Goal: Task Accomplishment & Management: Use online tool/utility

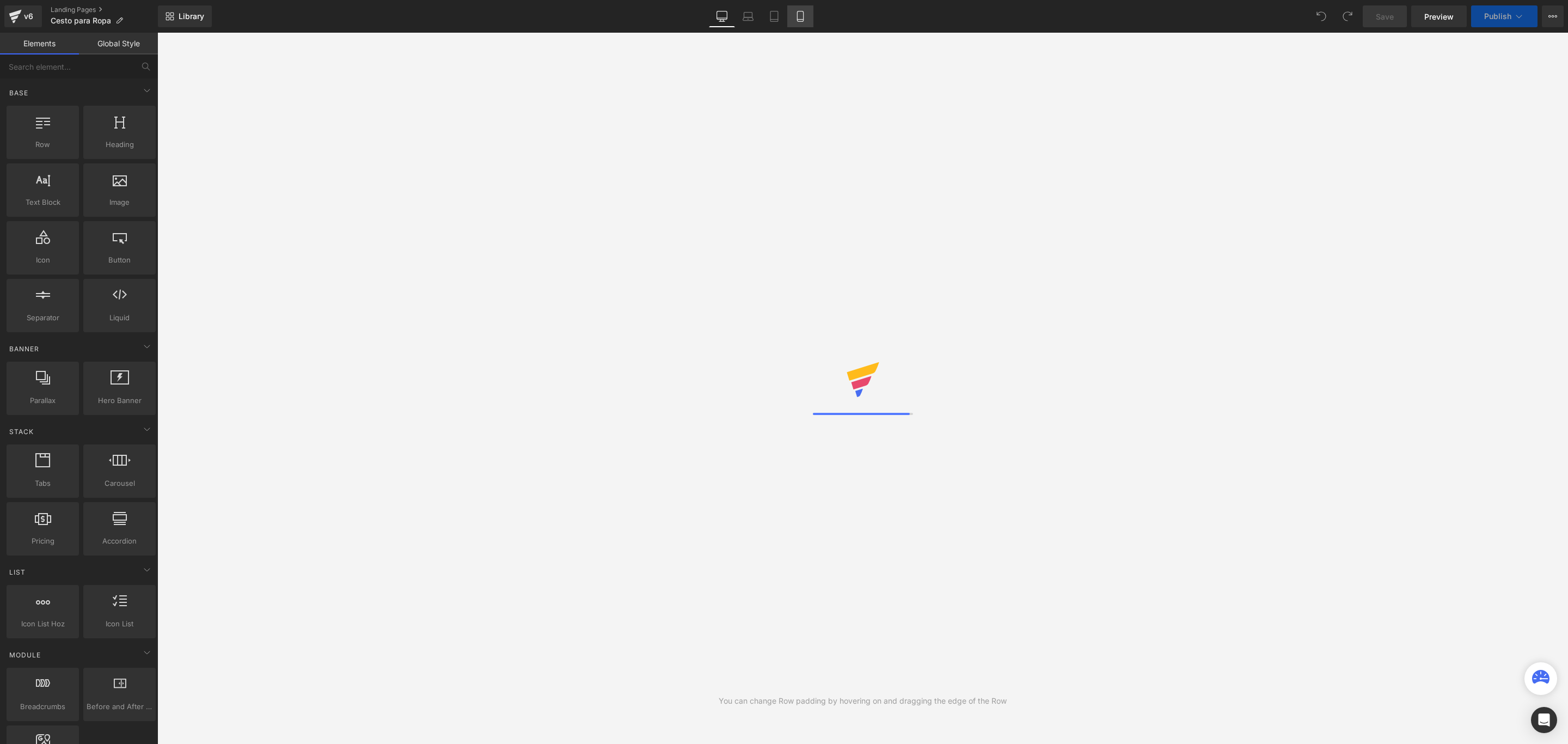
click at [801, 15] on icon at bounding box center [800, 16] width 11 height 11
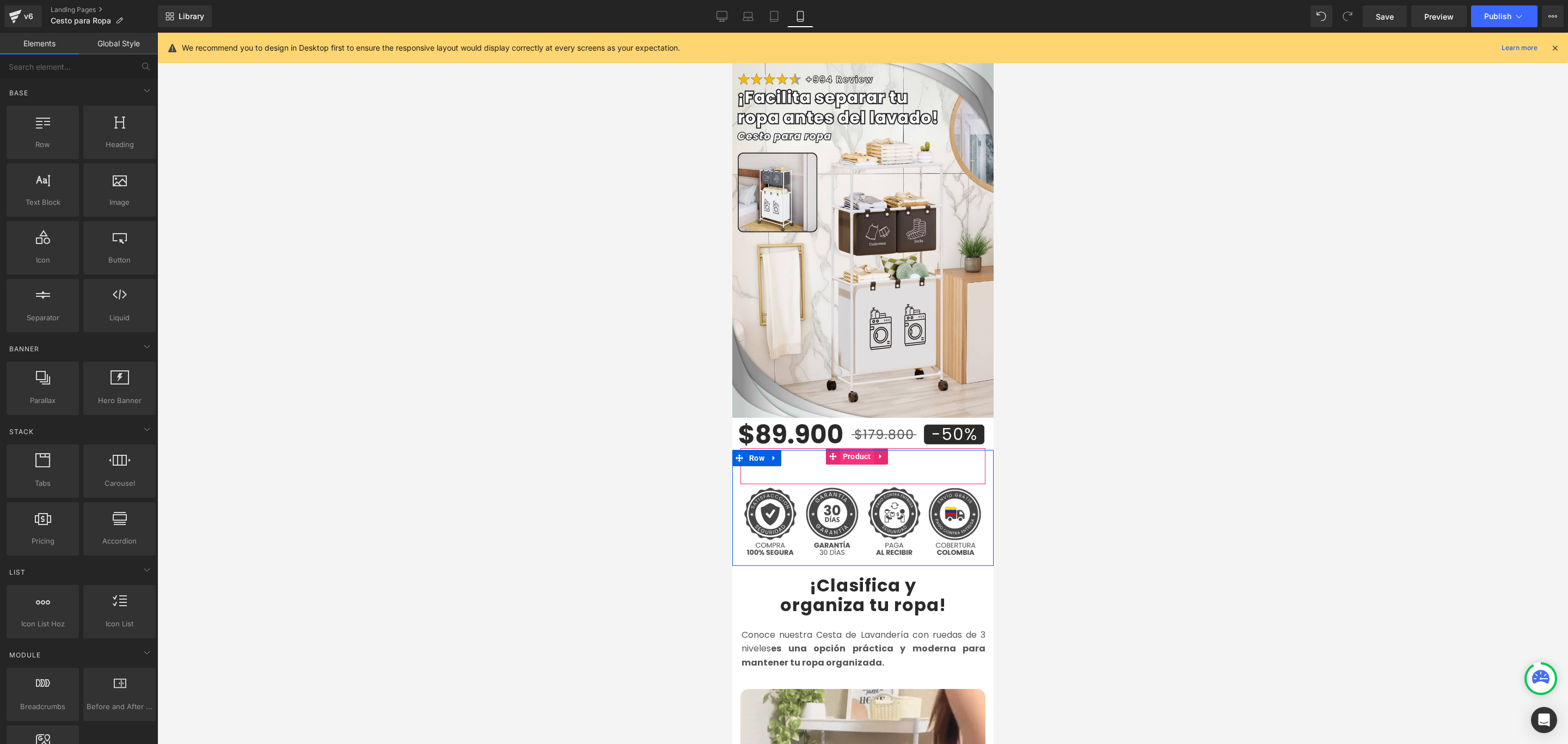
click at [851, 448] on span "Product" at bounding box center [856, 456] width 34 height 16
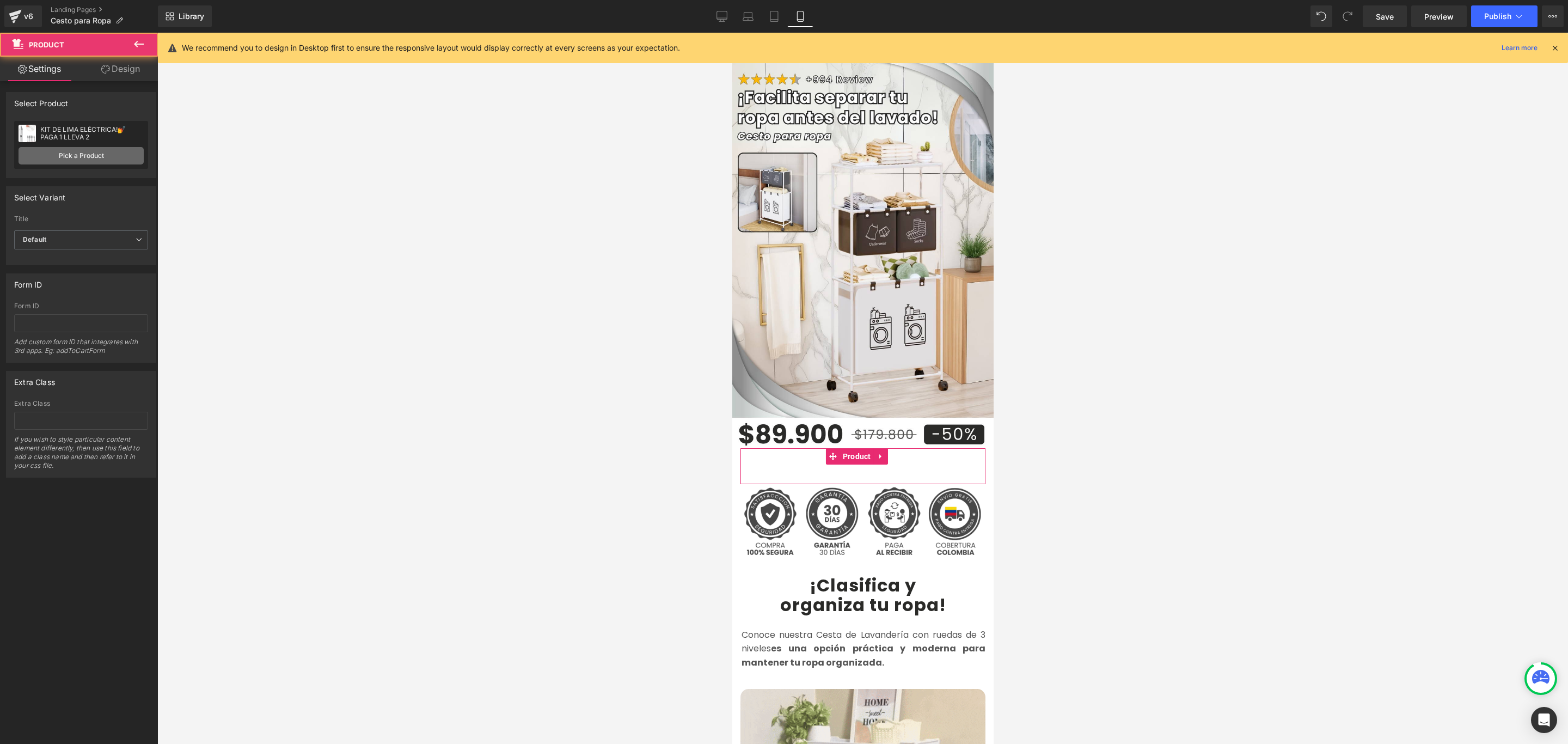
click at [98, 157] on link "Pick a Product" at bounding box center [81, 156] width 125 height 18
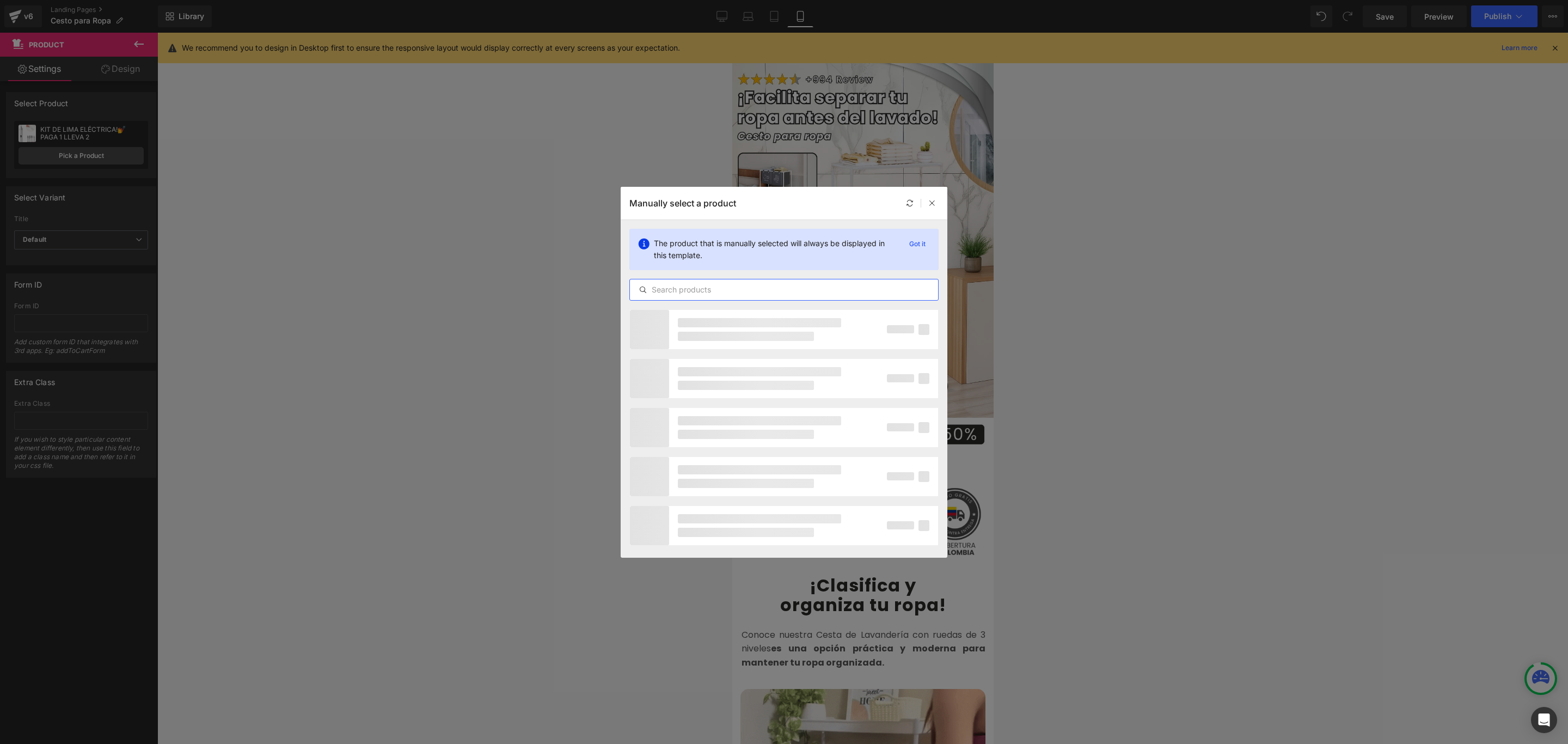
click at [746, 284] on input "text" at bounding box center [784, 290] width 308 height 13
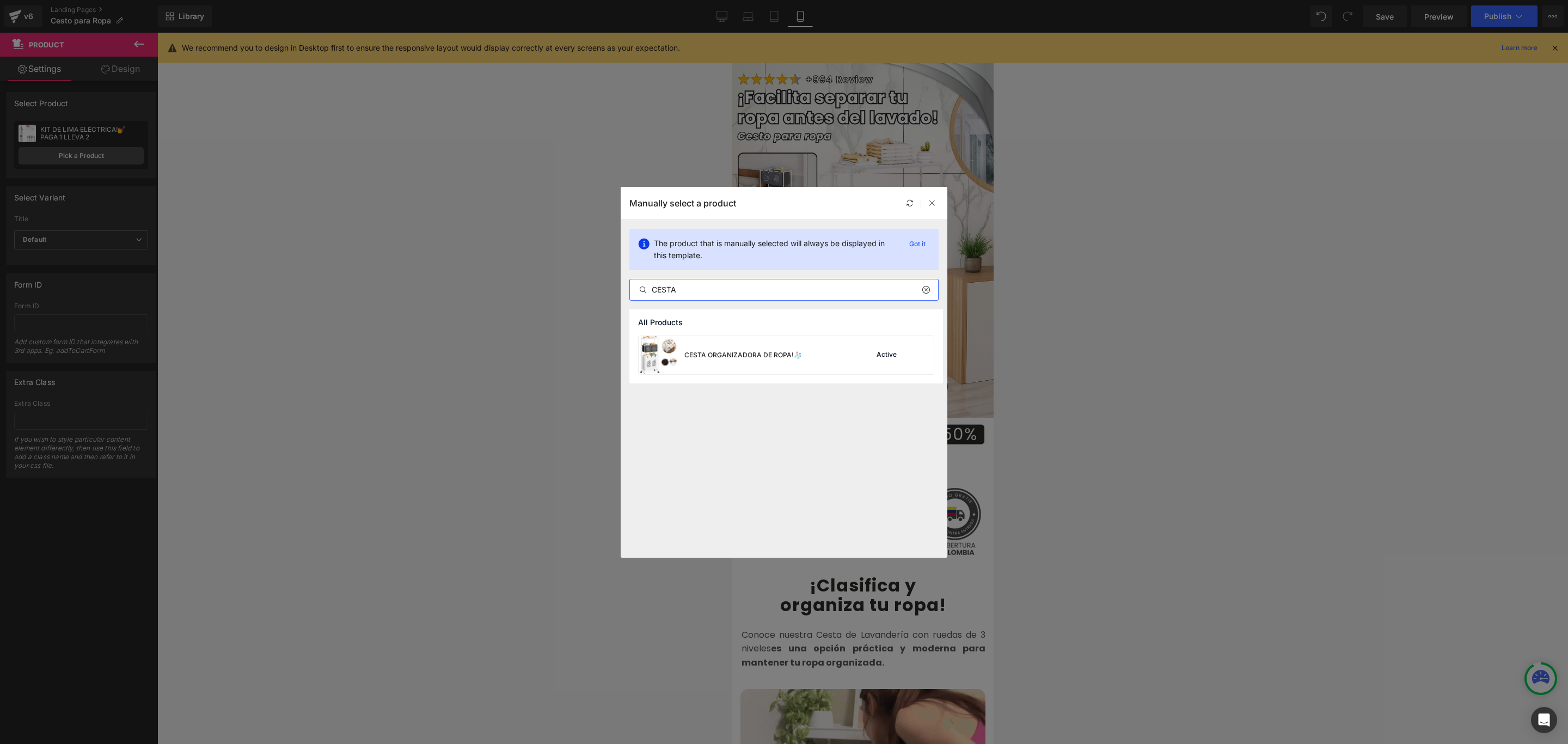
click at [746, 284] on input "CESTA" at bounding box center [784, 290] width 308 height 13
type input "CESTA"
click at [743, 355] on div "CESTA ORGANIZADORA DE ROPA!🧦" at bounding box center [743, 355] width 117 height 10
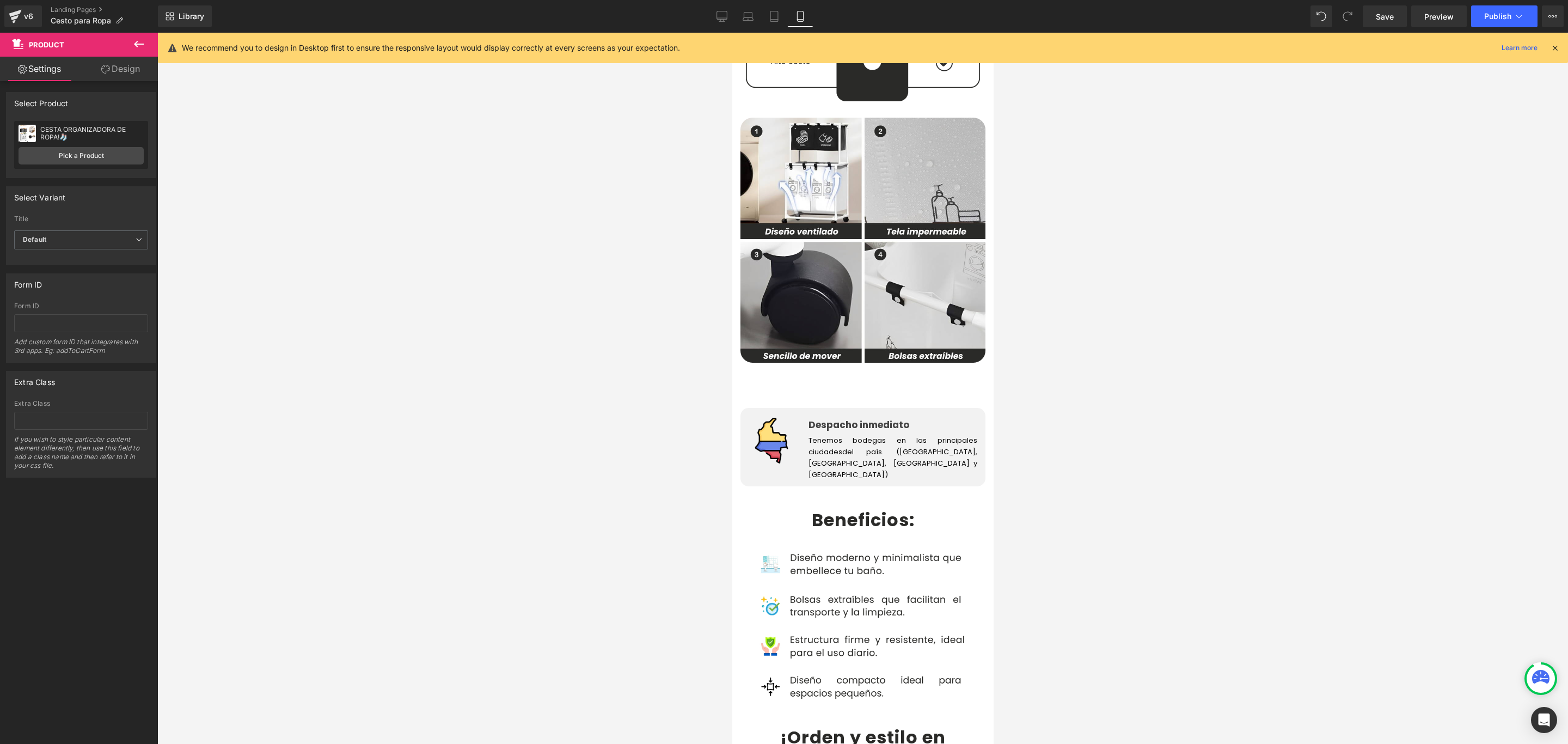
scroll to position [1634, 0]
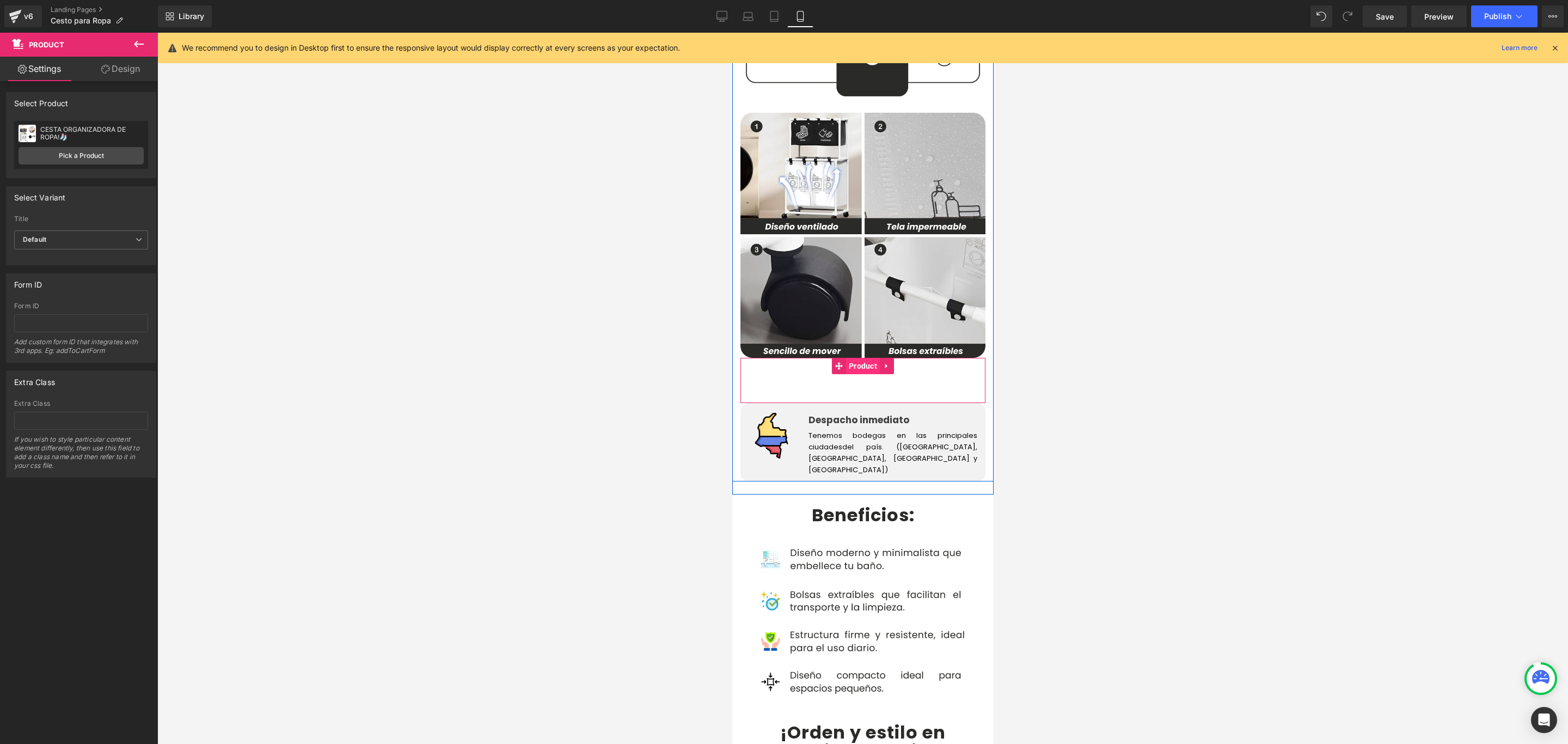
click at [856, 358] on span "Product" at bounding box center [862, 366] width 34 height 16
click at [82, 152] on link "Pick a Product" at bounding box center [81, 156] width 125 height 18
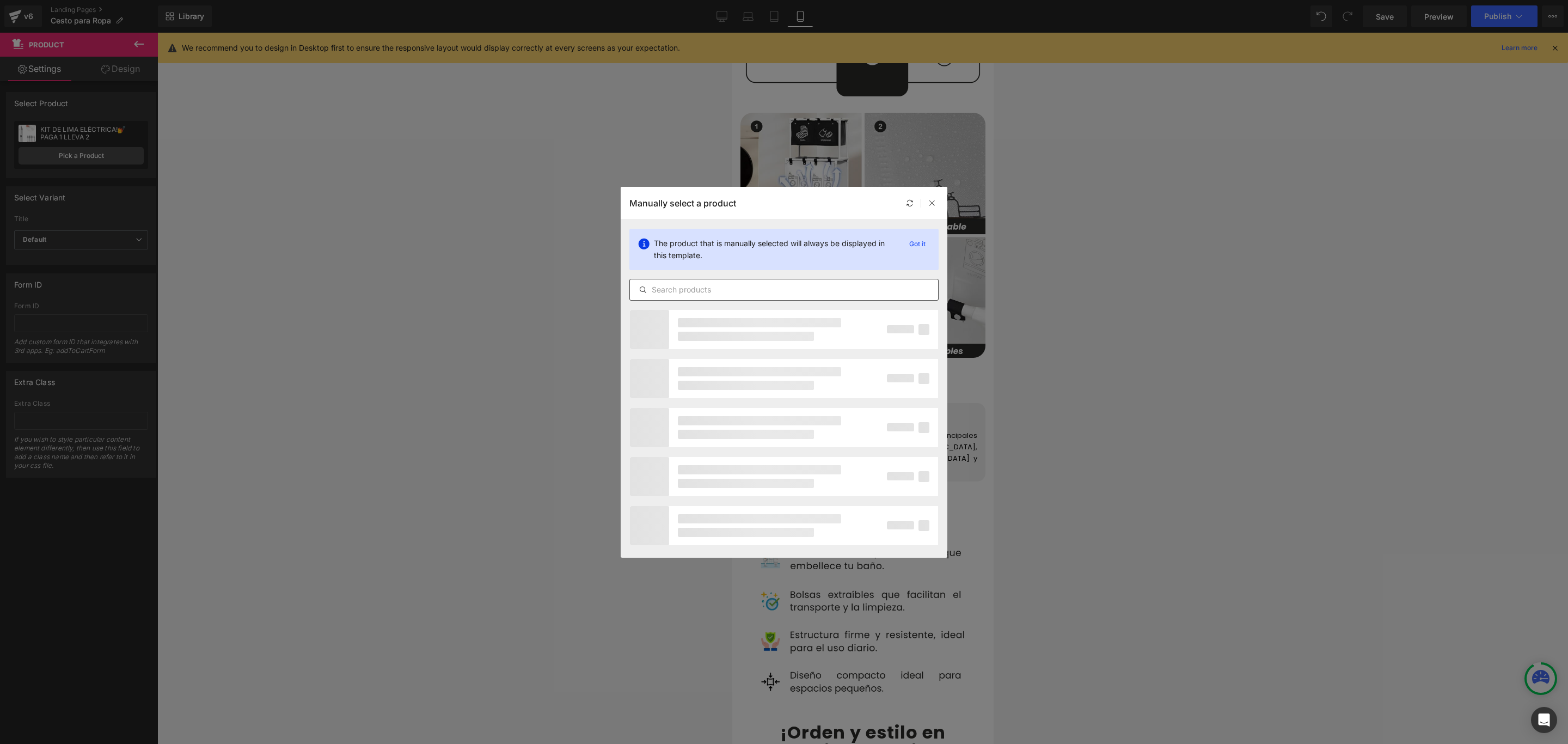
click at [732, 286] on input "text" at bounding box center [784, 290] width 308 height 13
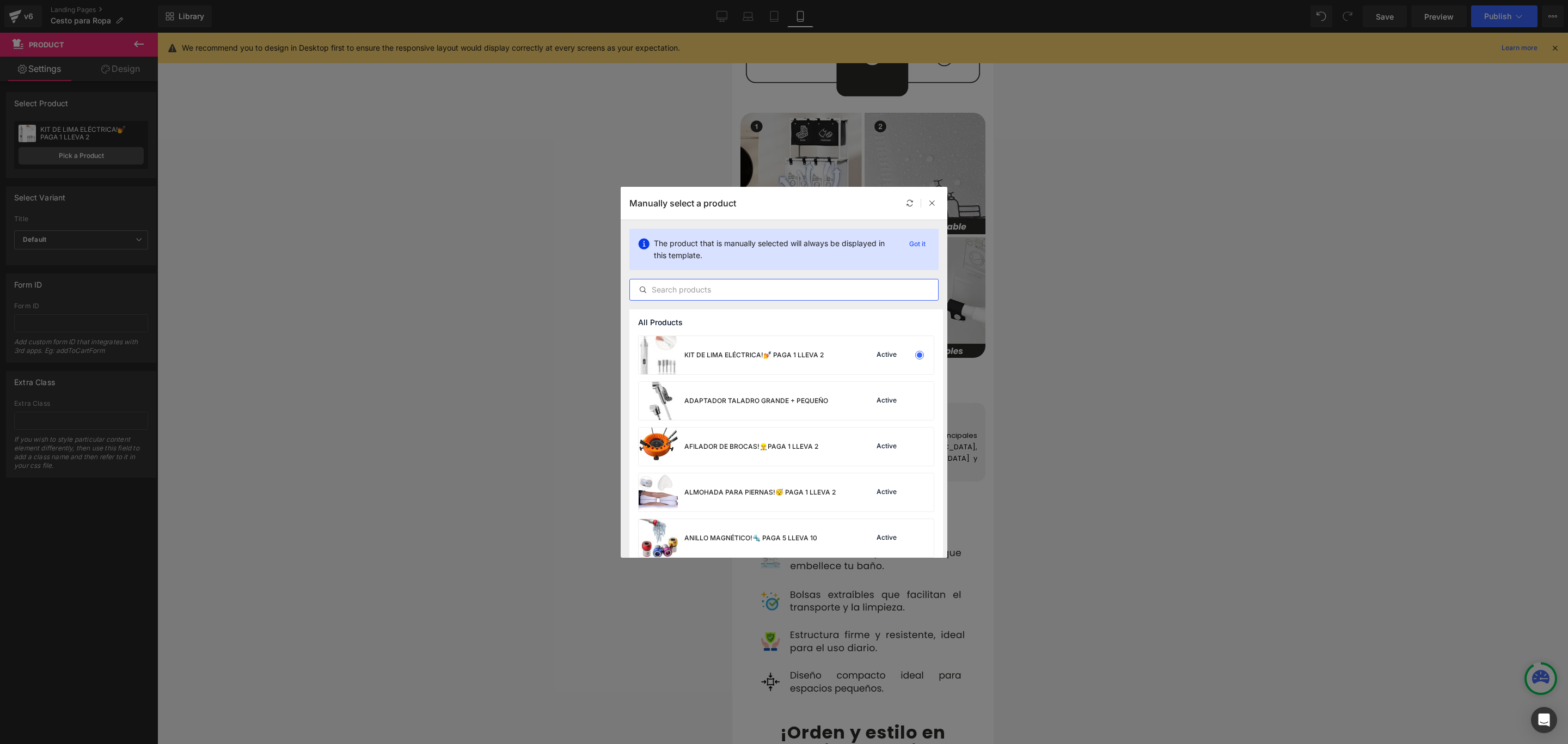
paste input "CESTA"
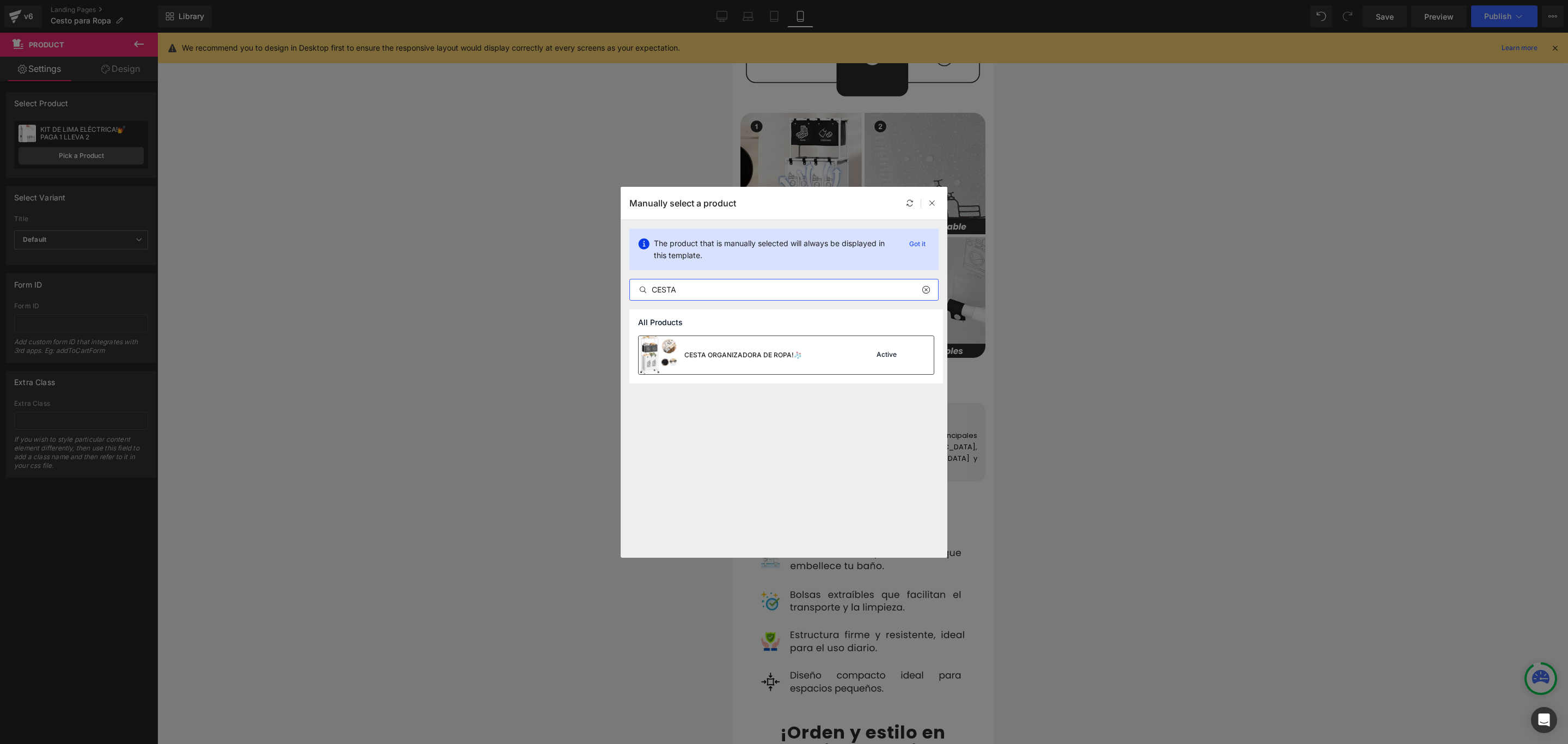
type input "CESTA"
click at [728, 350] on div "CESTA ORGANIZADORA DE ROPA!🧦" at bounding box center [743, 355] width 117 height 10
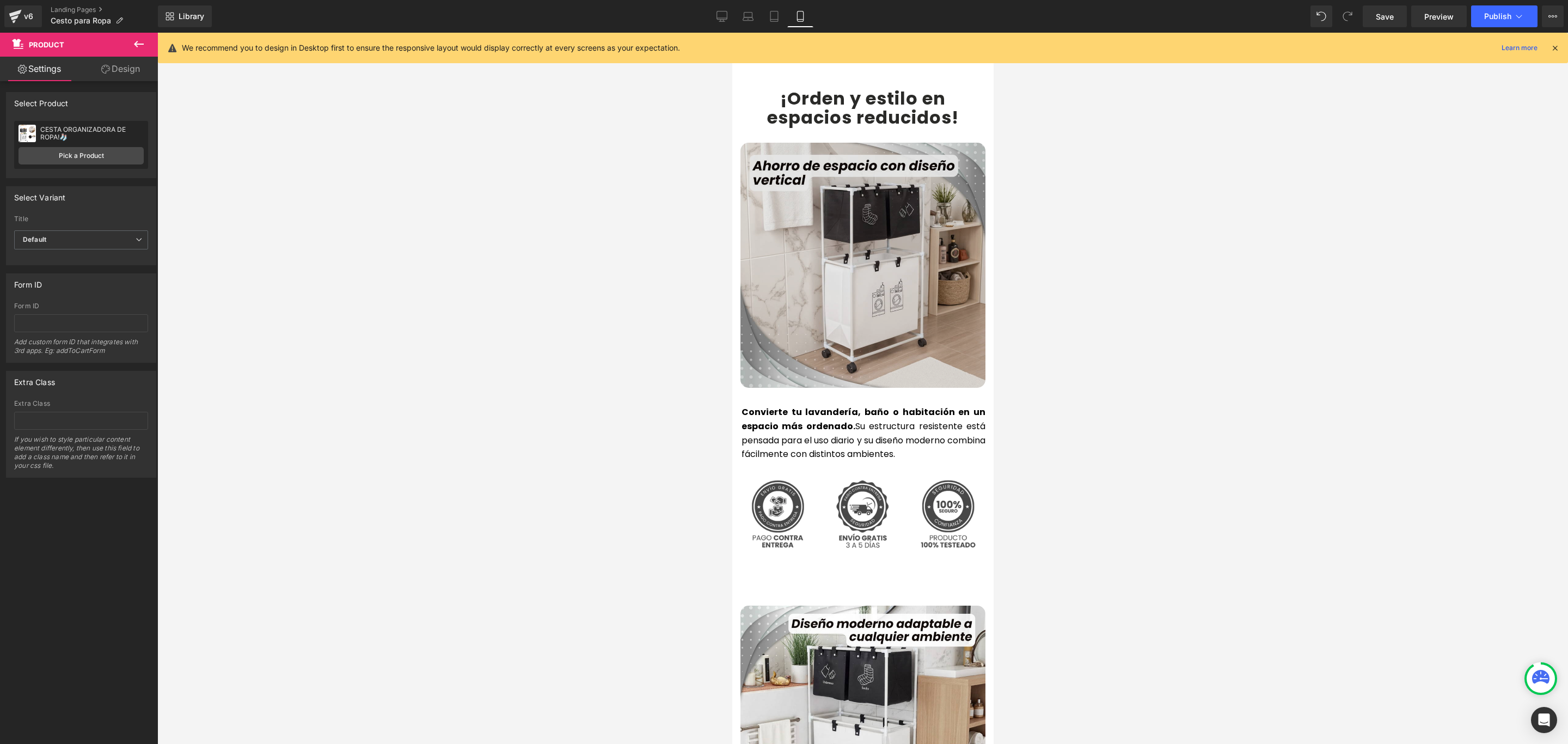
scroll to position [2287, 0]
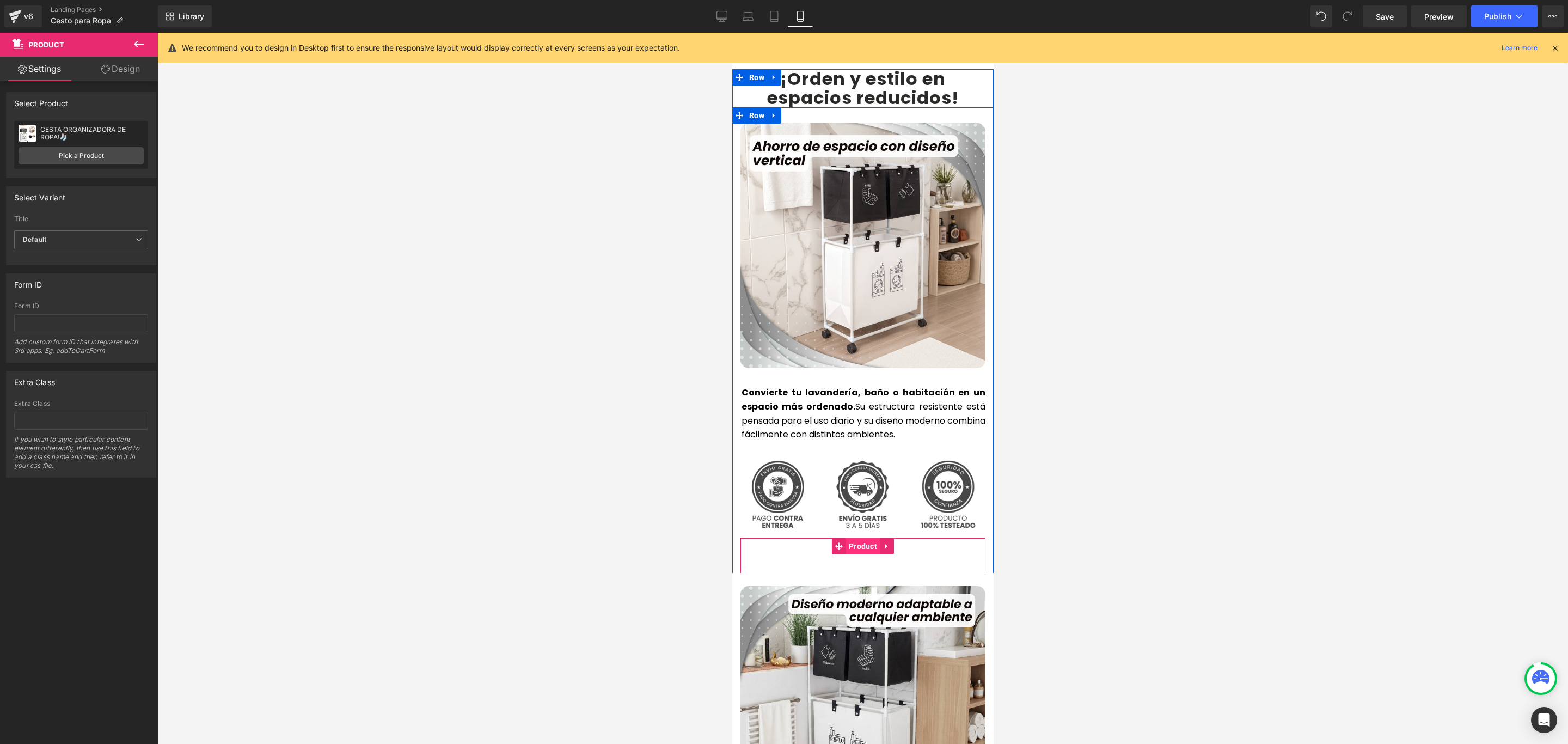
click at [853, 538] on span "Product" at bounding box center [862, 546] width 34 height 16
click at [87, 158] on link "Pick a Product" at bounding box center [81, 156] width 125 height 18
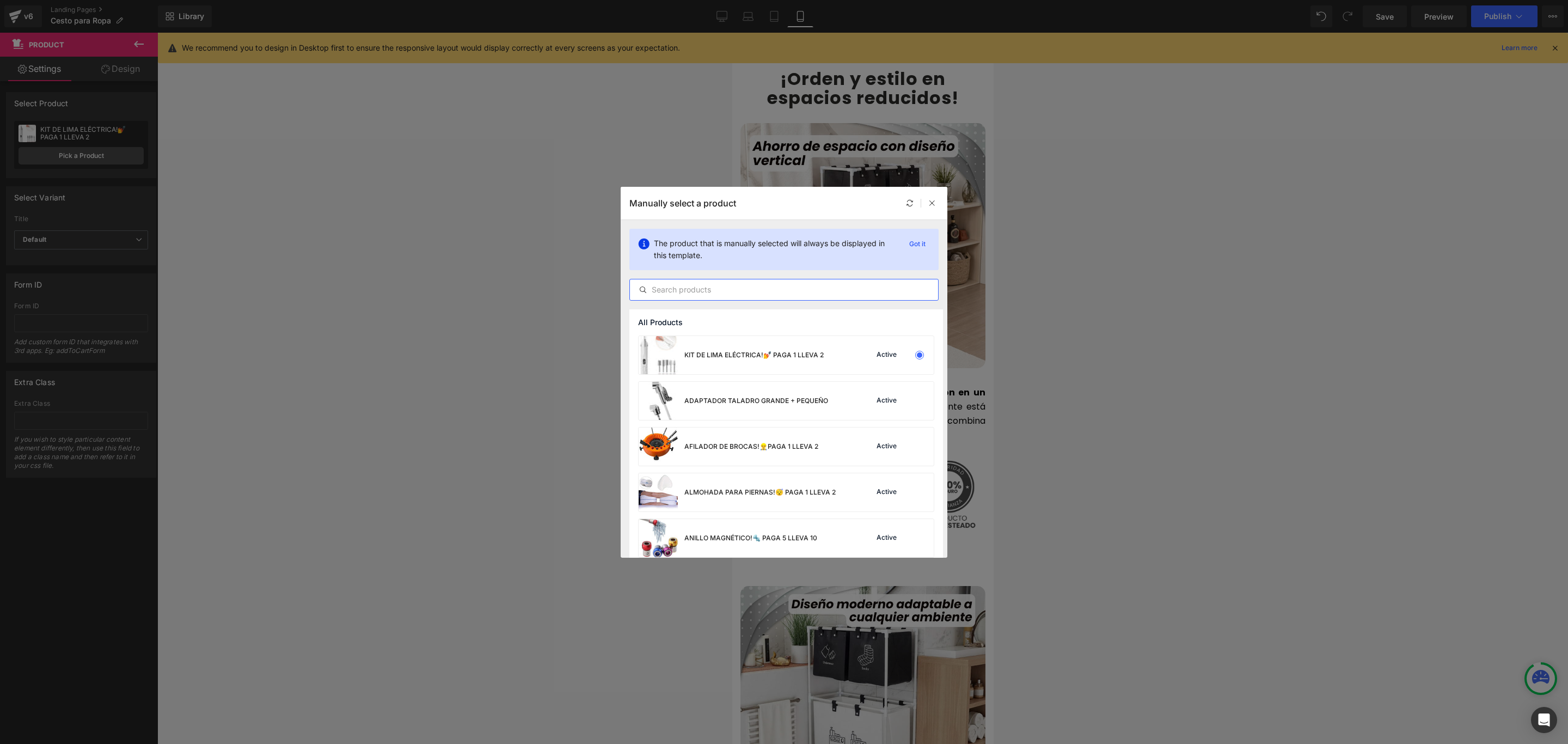
click at [758, 291] on input "text" at bounding box center [784, 290] width 308 height 13
paste input "CESTA"
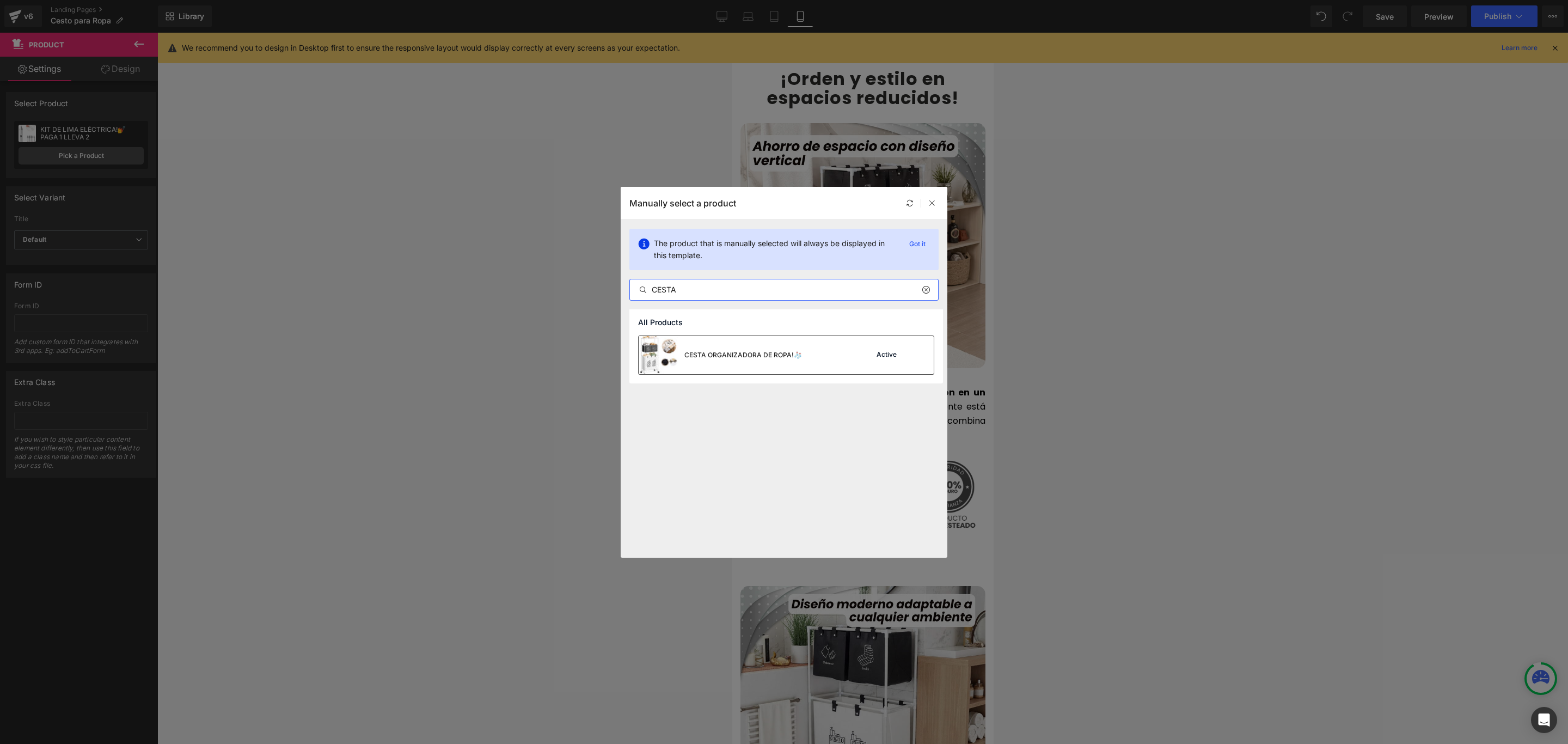
type input "CESTA"
click at [720, 349] on div "CESTA ORGANIZADORA DE ROPA!🧦" at bounding box center [720, 355] width 163 height 38
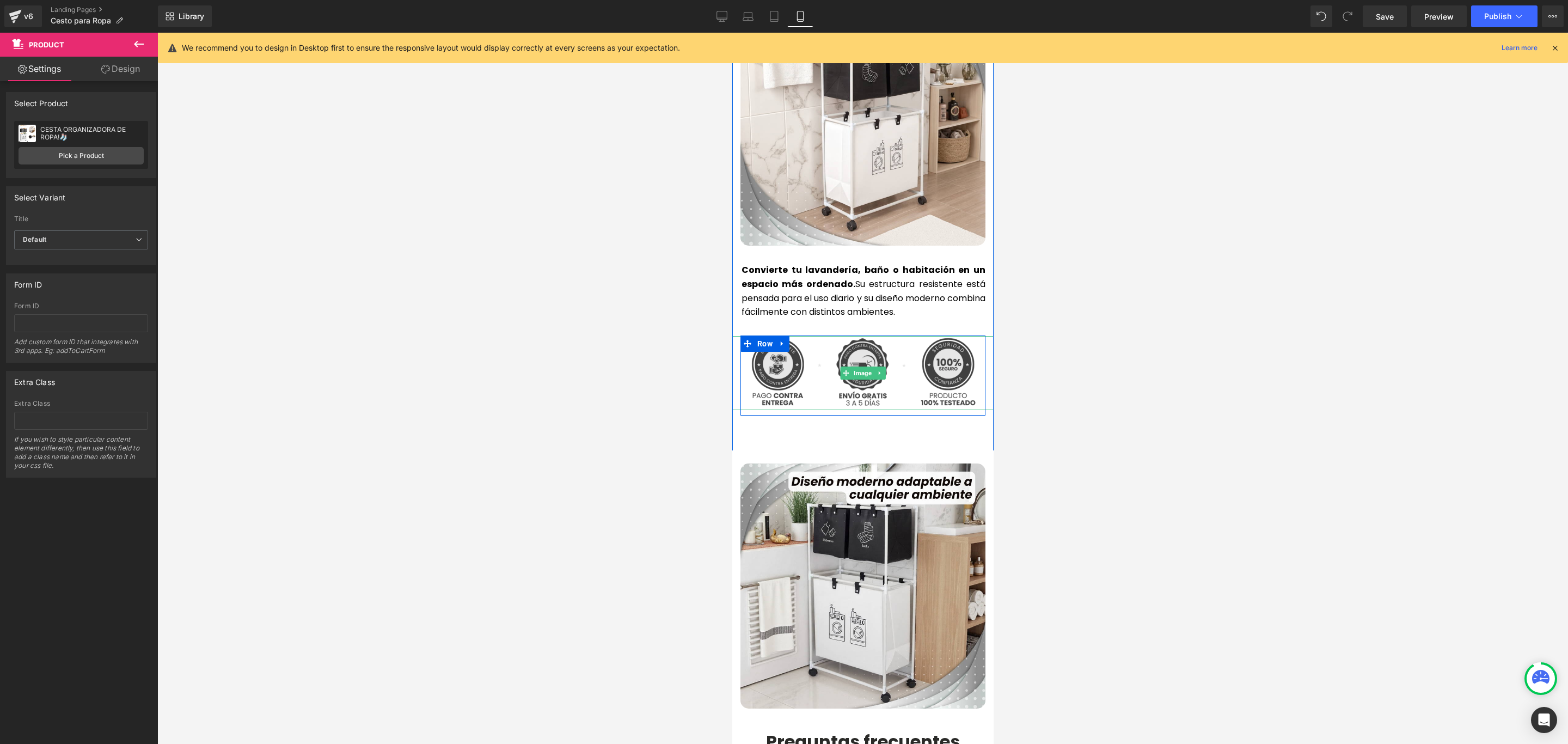
scroll to position [2450, 0]
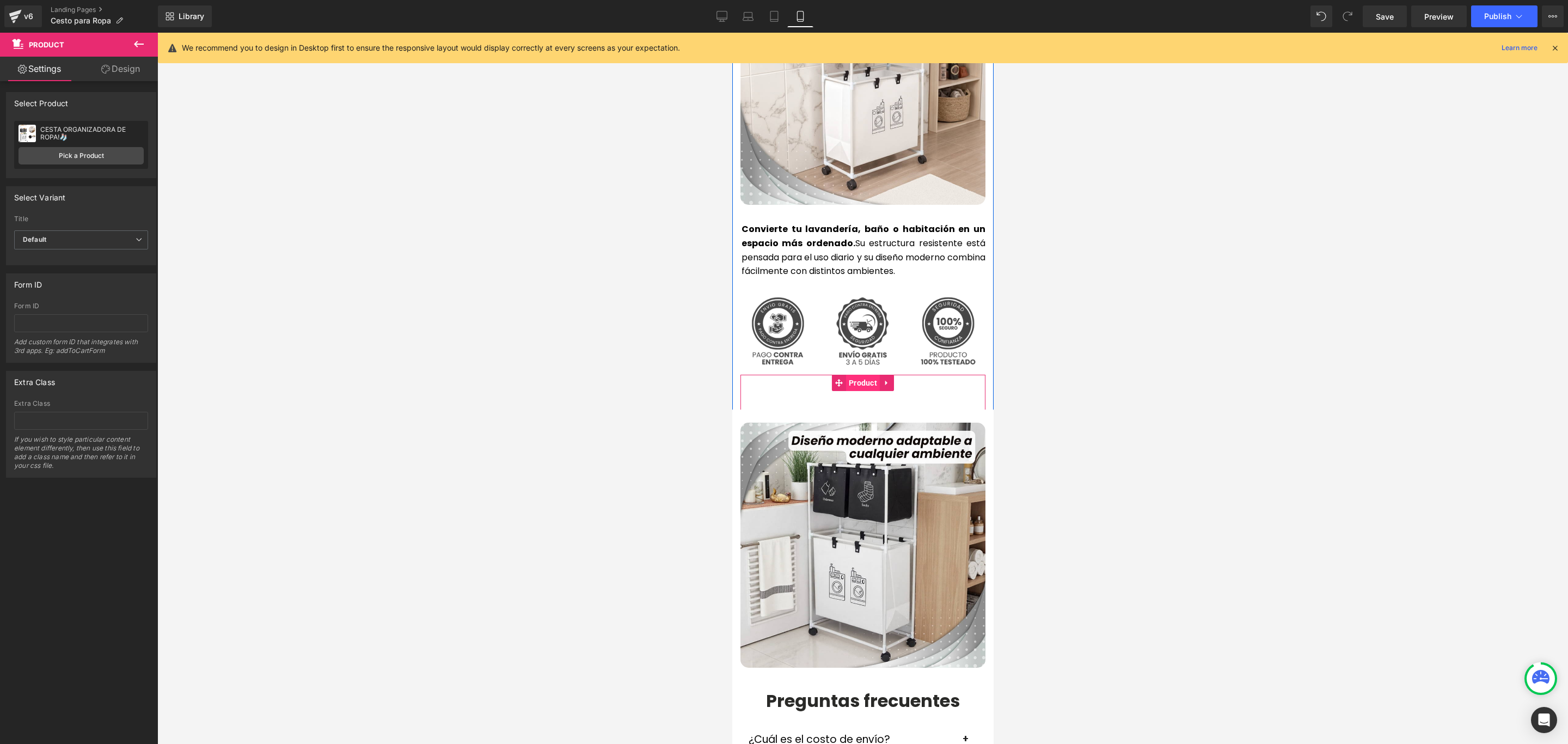
click at [863, 375] on span "Product" at bounding box center [862, 383] width 34 height 16
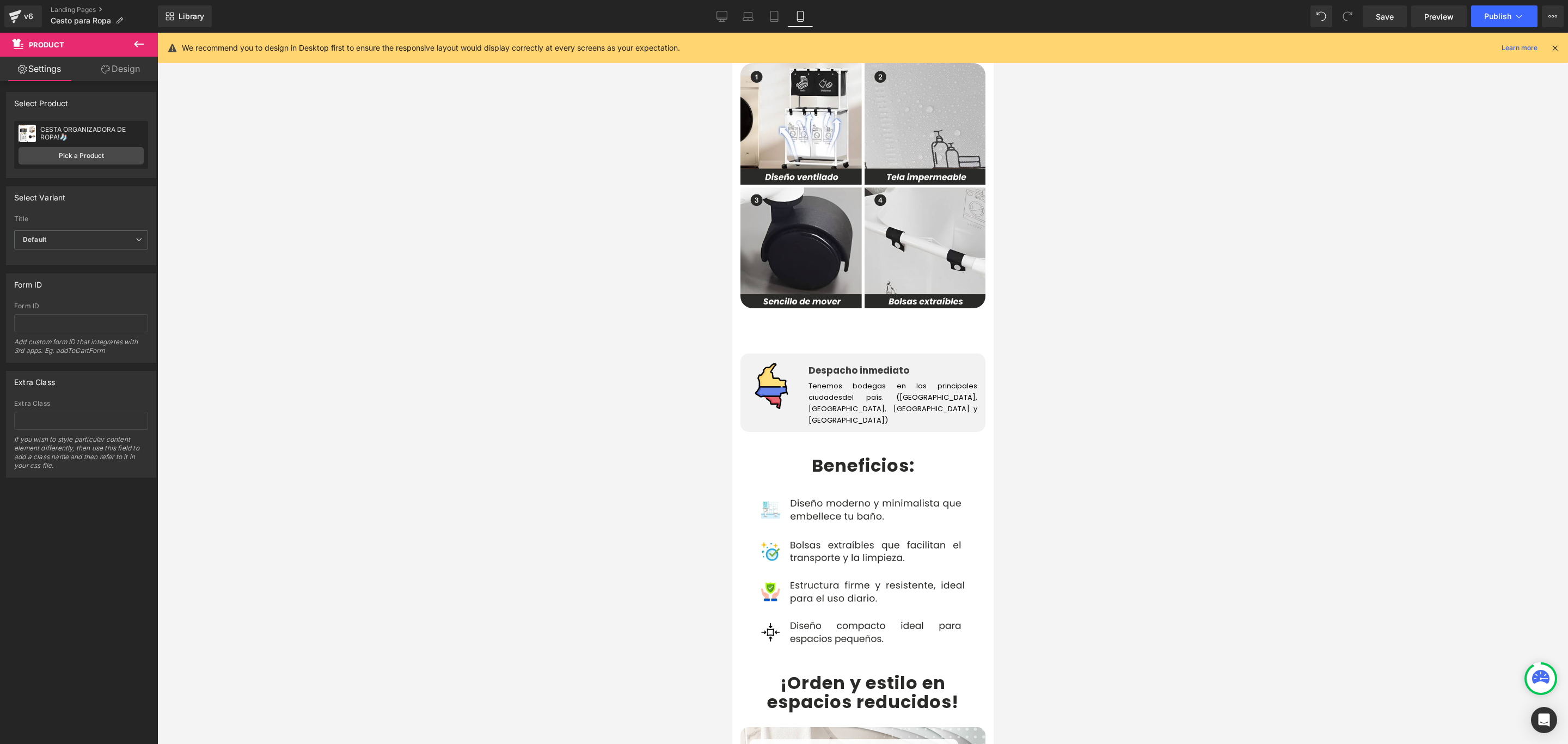
scroll to position [1634, 0]
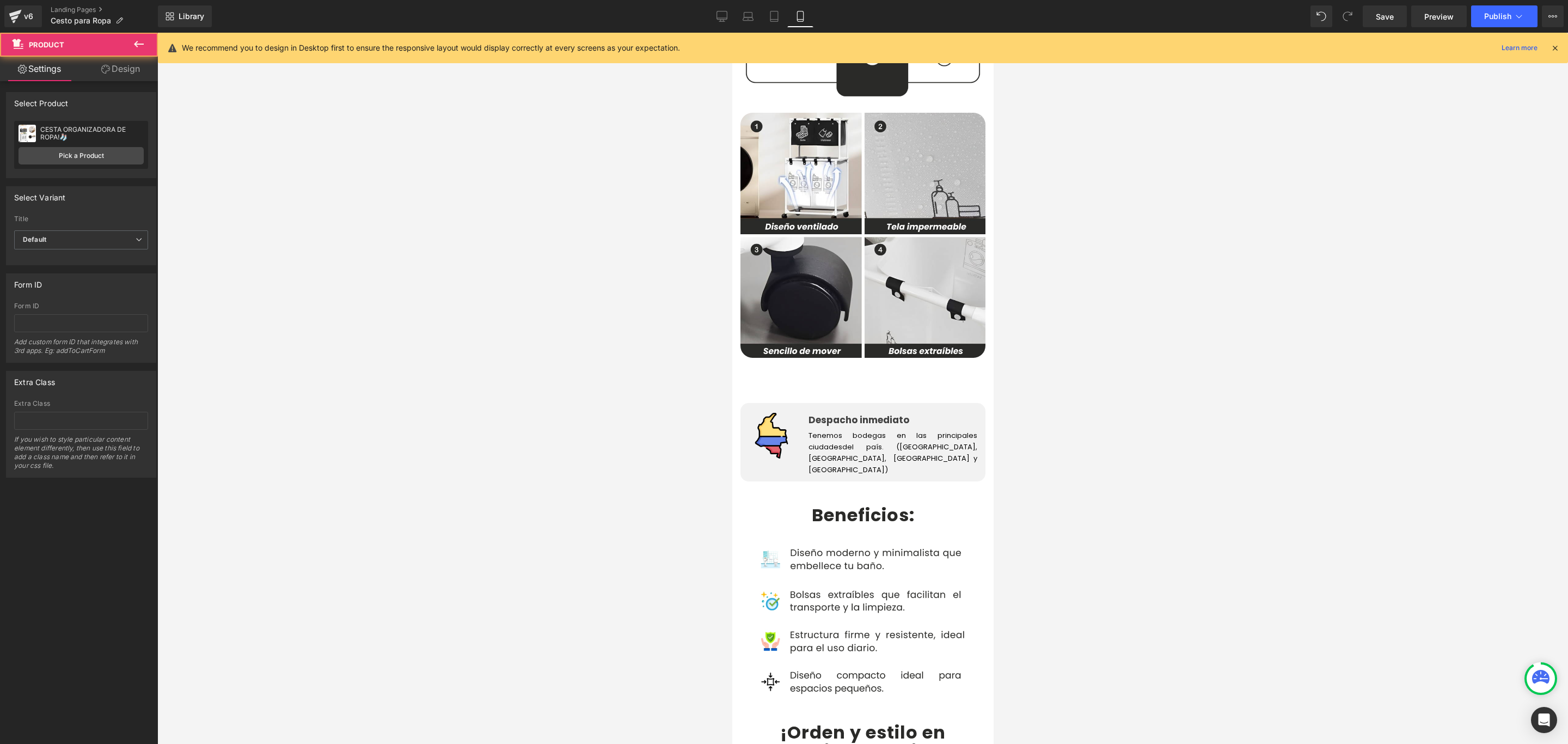
click at [856, 358] on div "Add To Cart (P) Cart Button Product" at bounding box center [862, 380] width 245 height 45
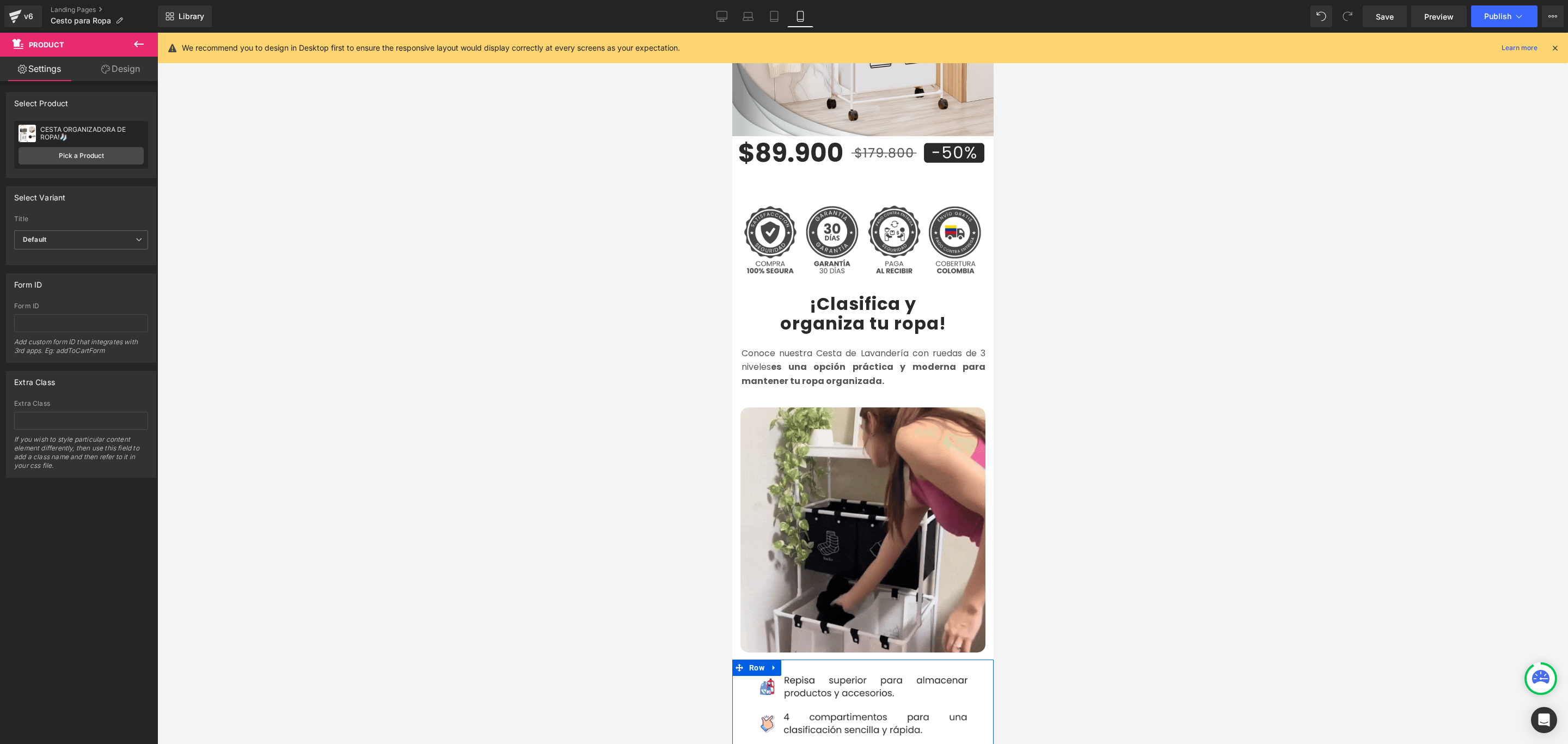
scroll to position [245, 0]
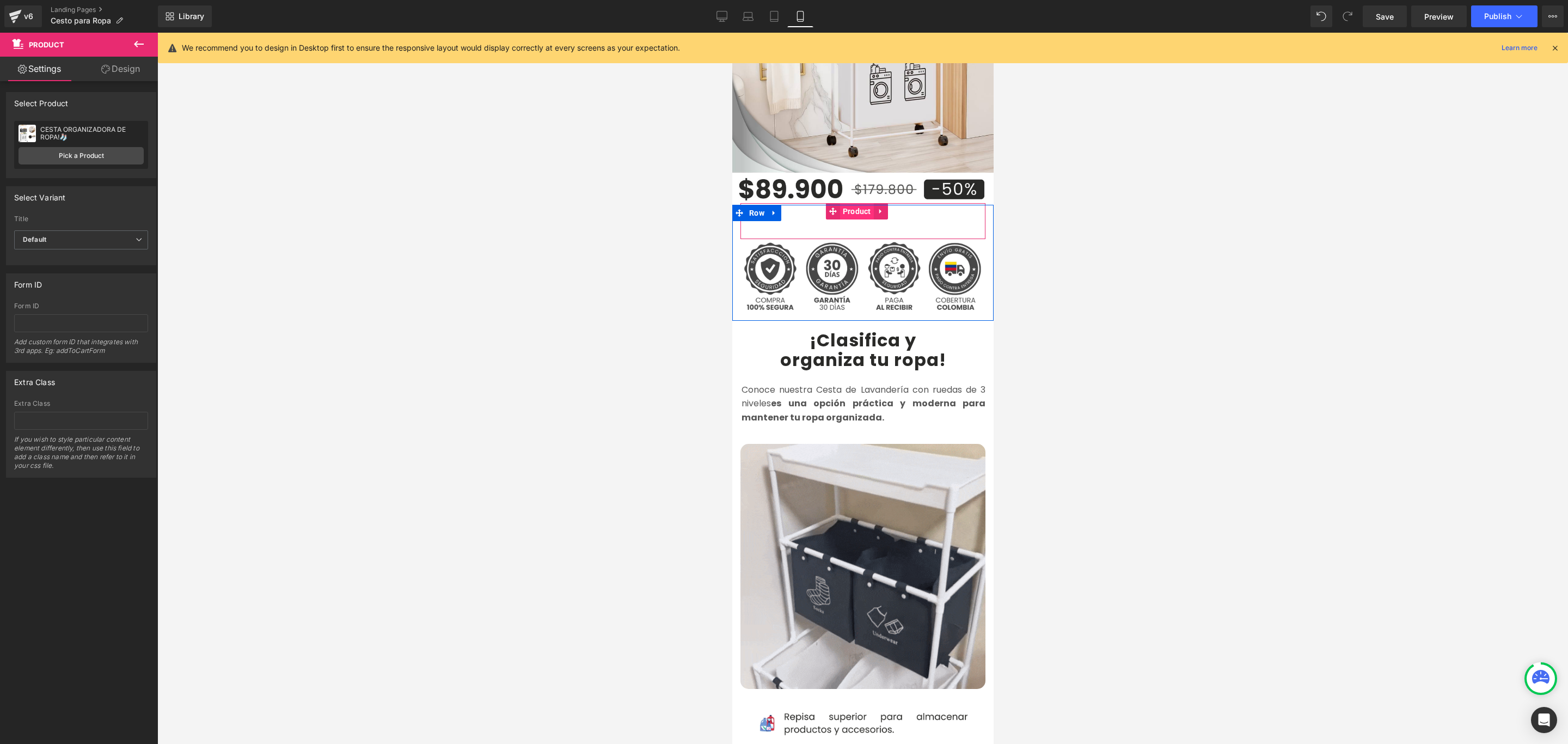
click at [849, 203] on span "Product" at bounding box center [856, 211] width 34 height 16
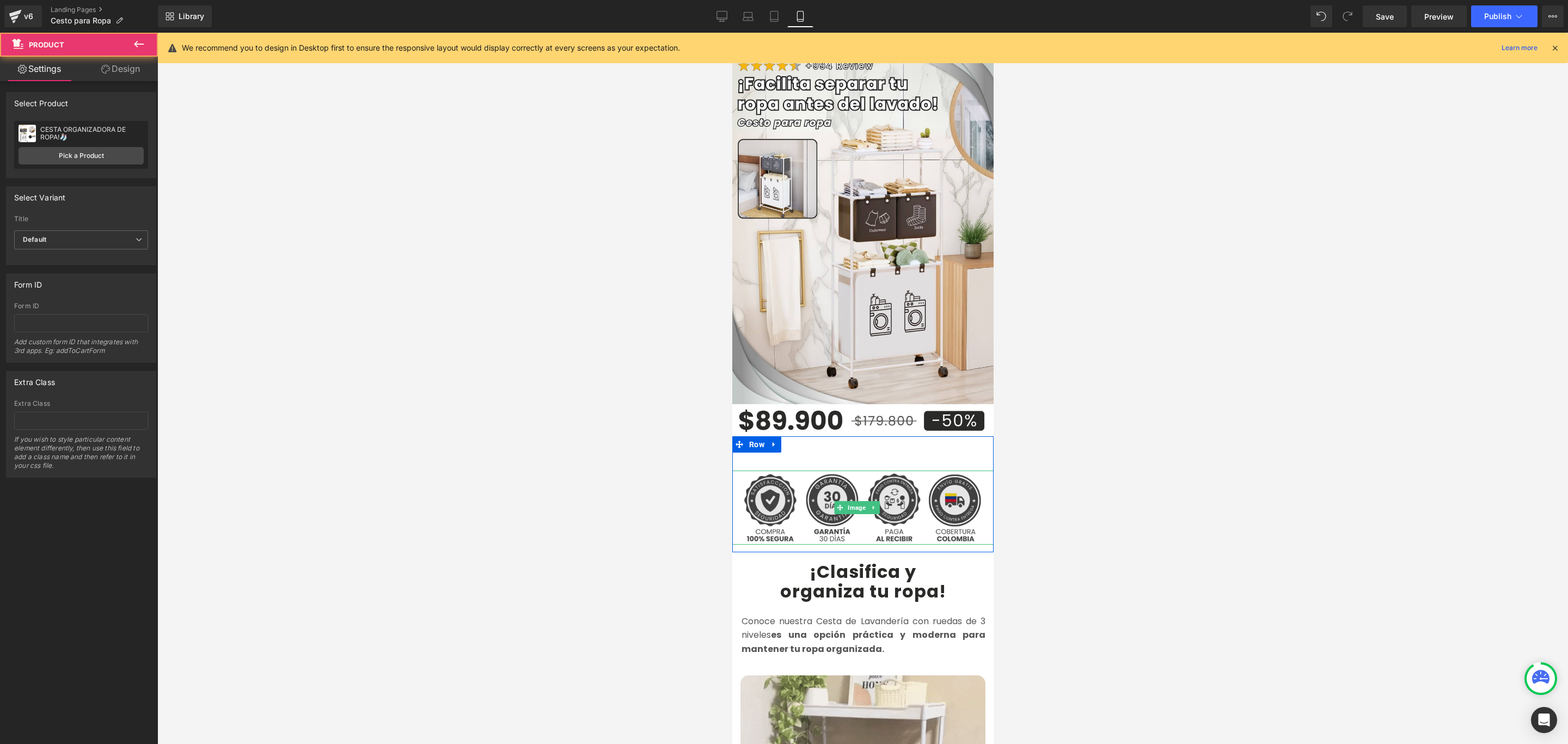
scroll to position [0, 0]
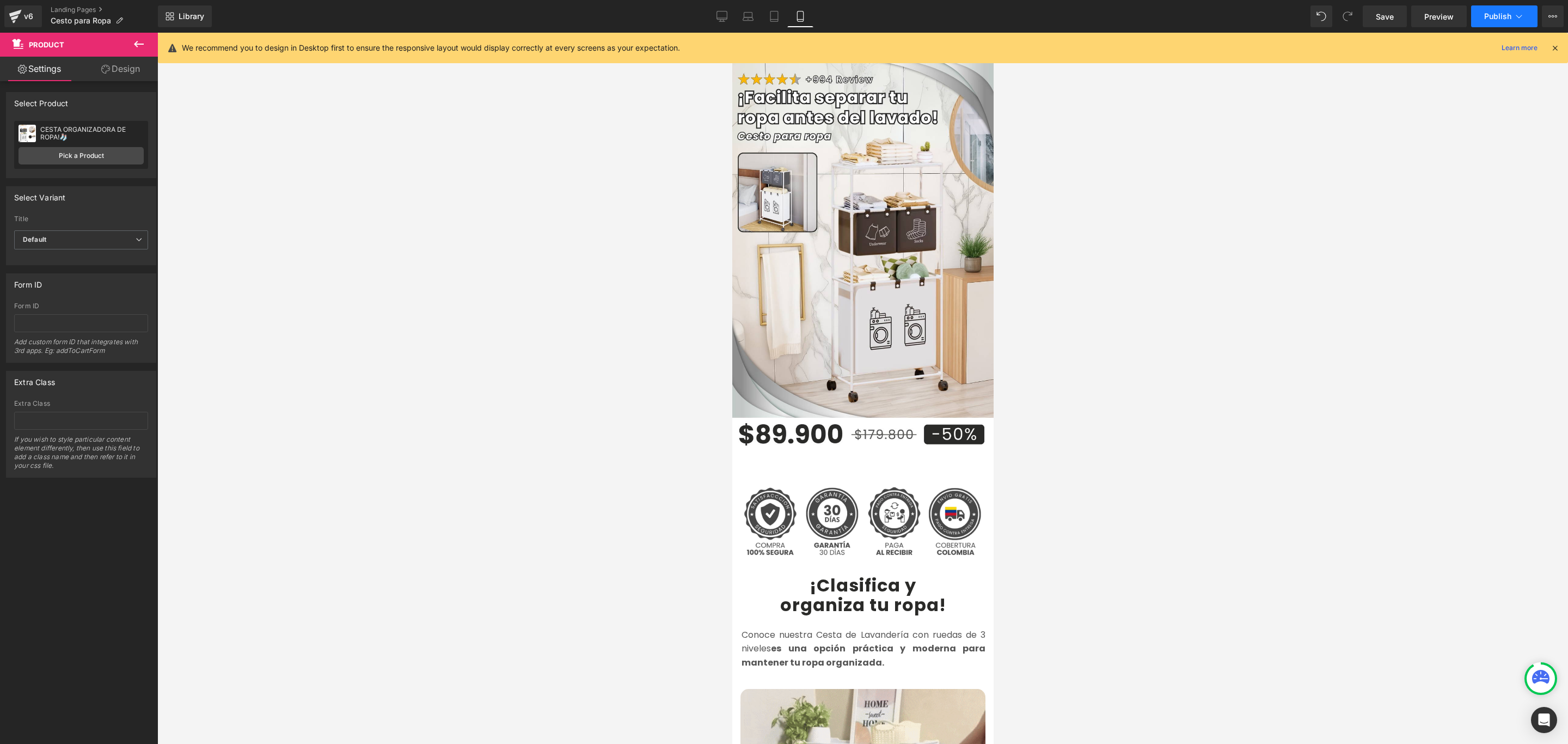
click at [1504, 15] on span "Publish" at bounding box center [1498, 16] width 27 height 9
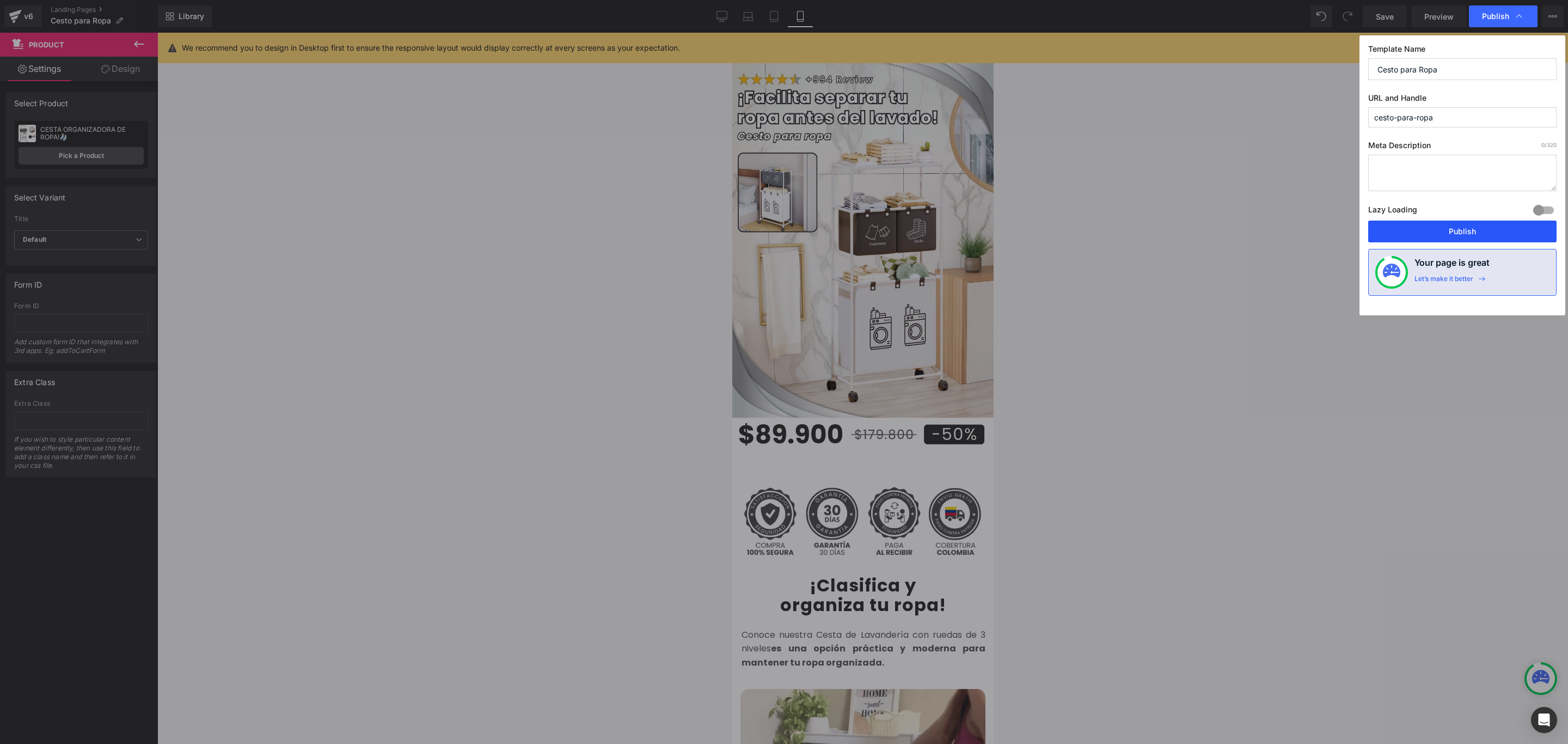
click at [1476, 233] on button "Publish" at bounding box center [1462, 231] width 188 height 21
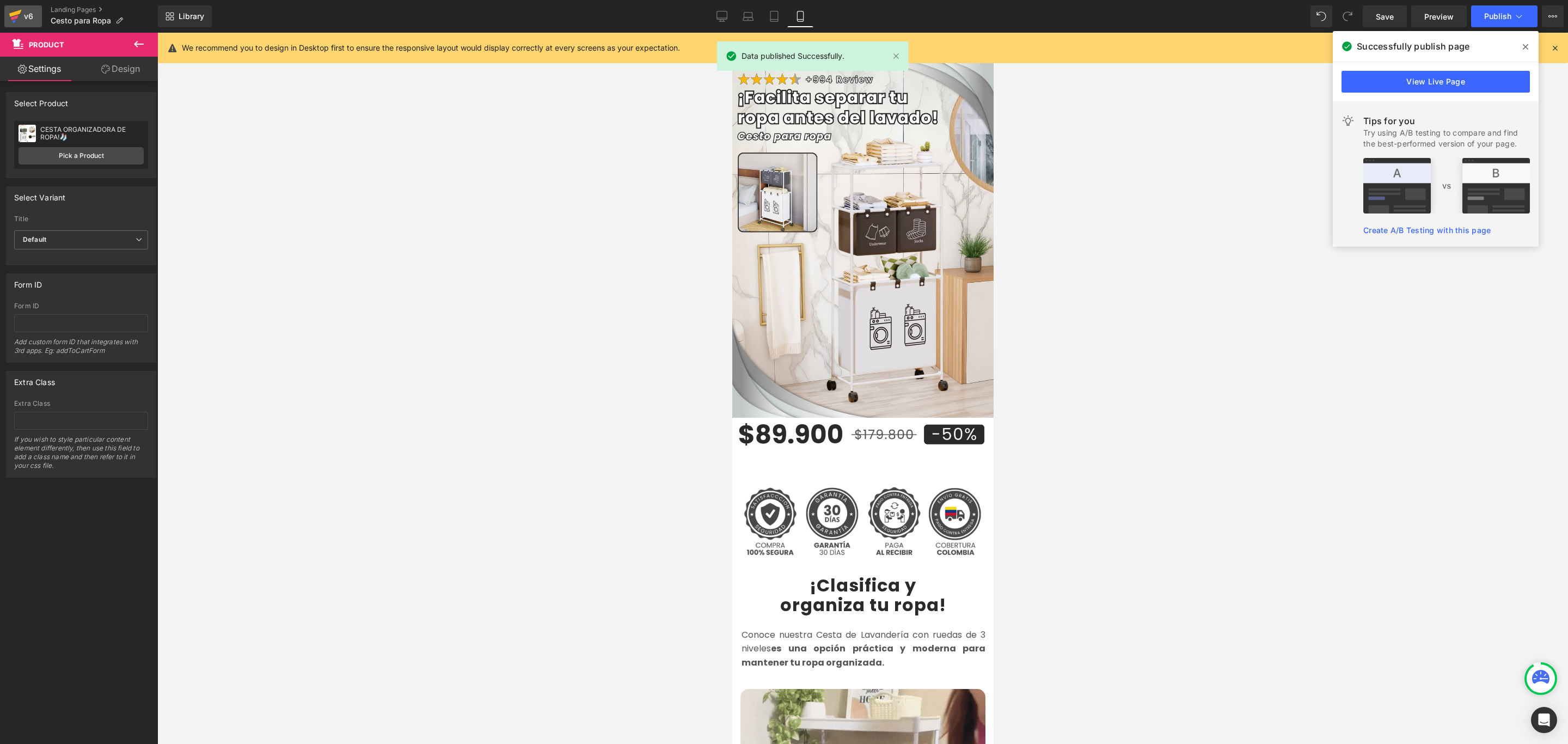
click at [13, 12] on icon at bounding box center [16, 13] width 13 height 7
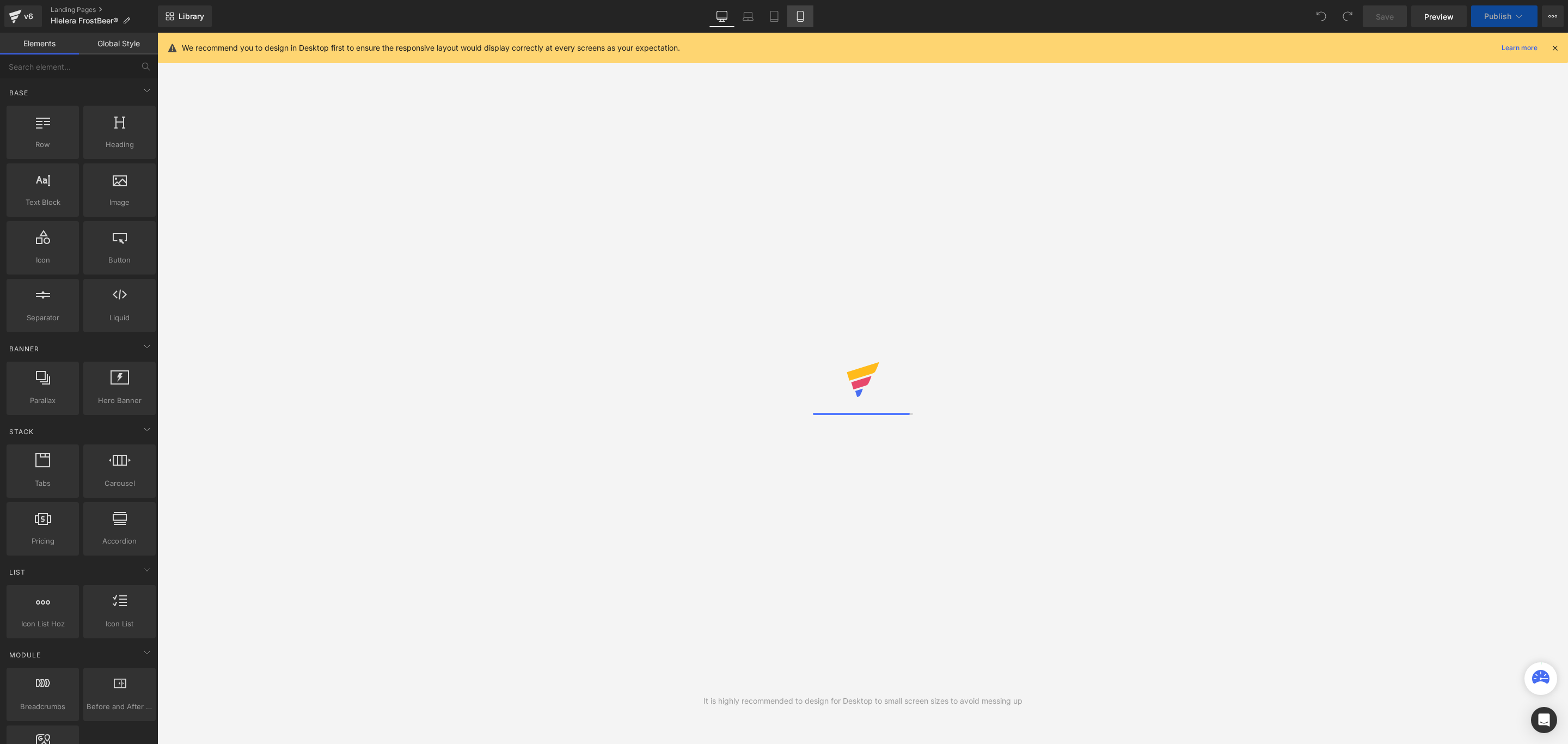
click at [804, 18] on icon at bounding box center [800, 16] width 11 height 11
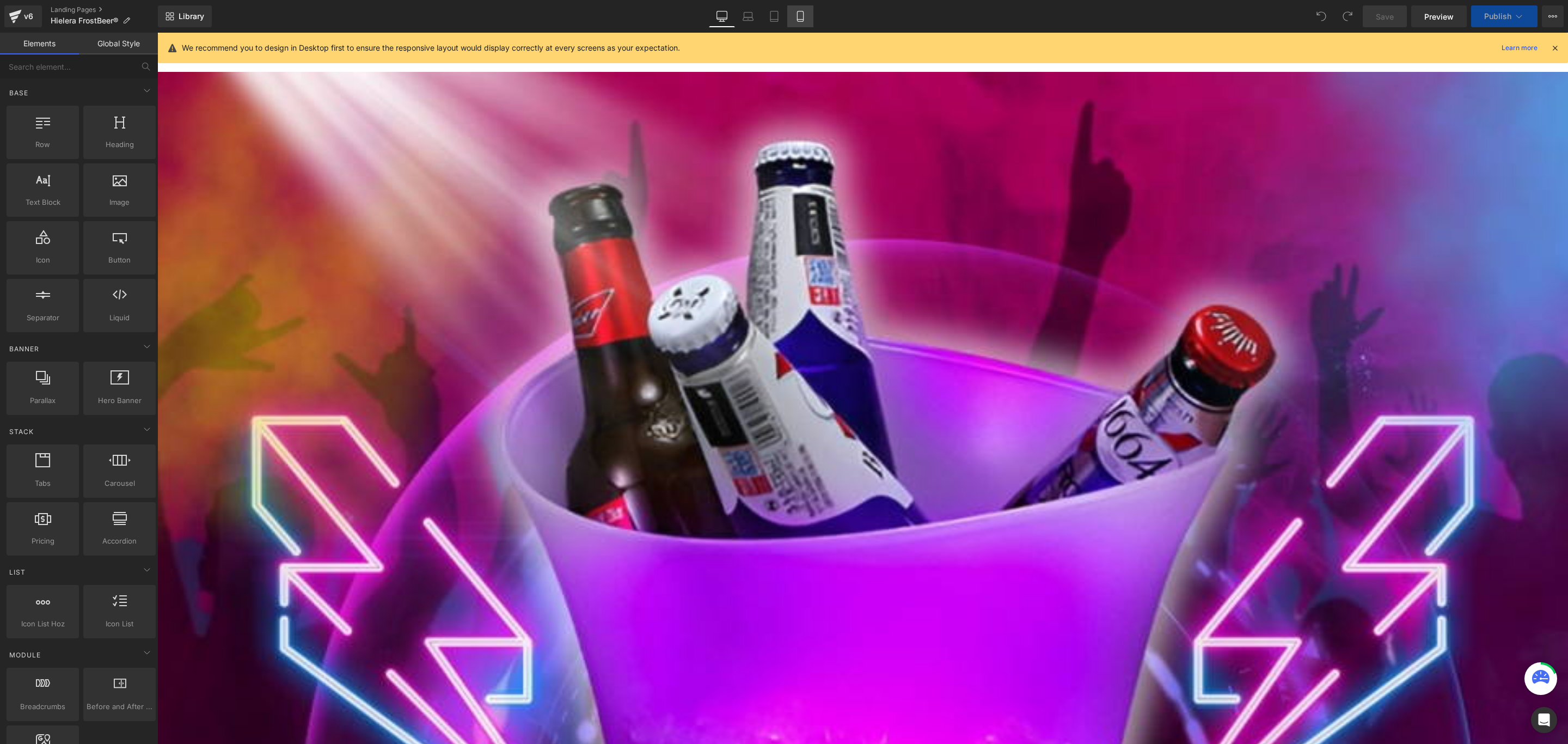
click at [802, 18] on icon at bounding box center [800, 16] width 11 height 11
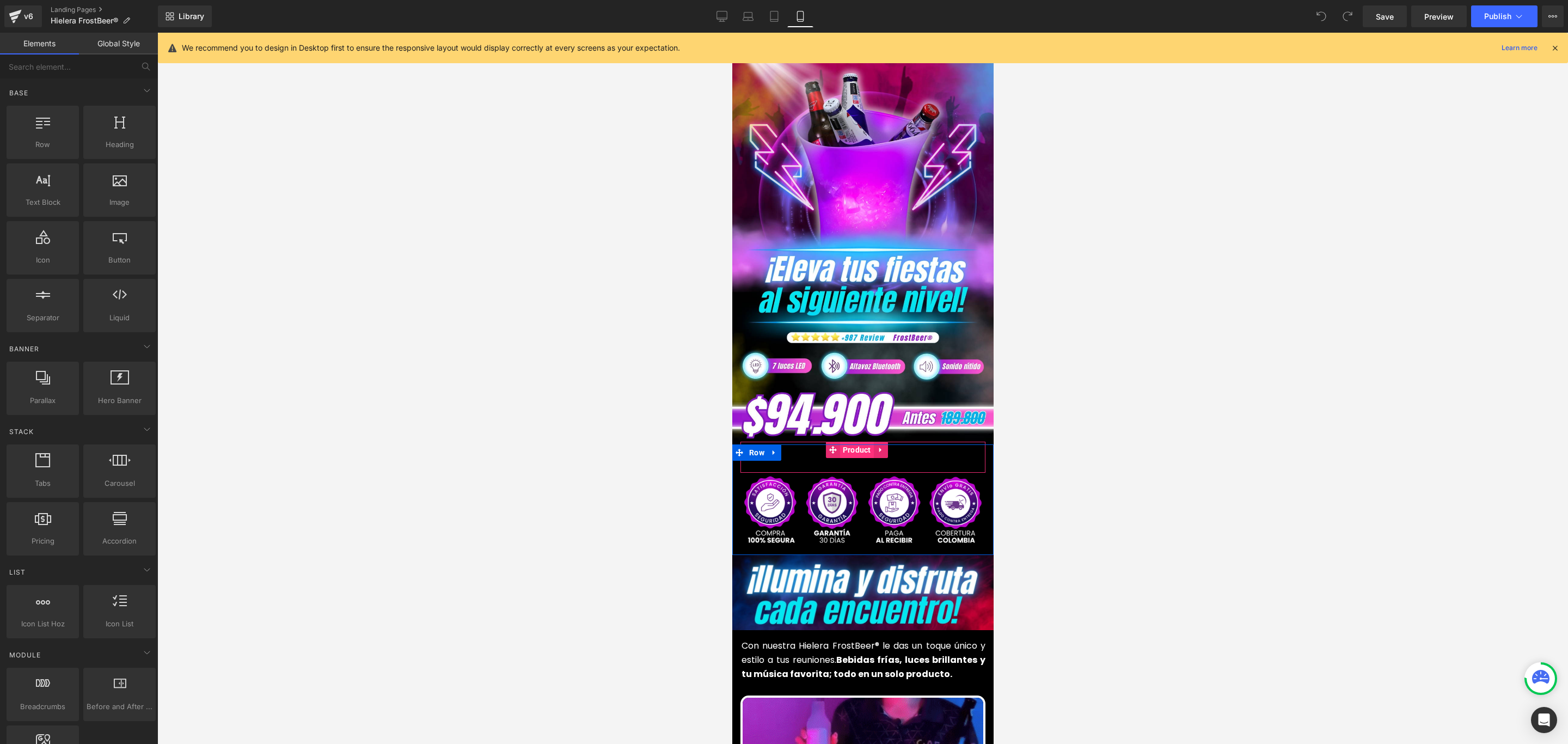
click at [860, 442] on span "Product" at bounding box center [856, 450] width 34 height 16
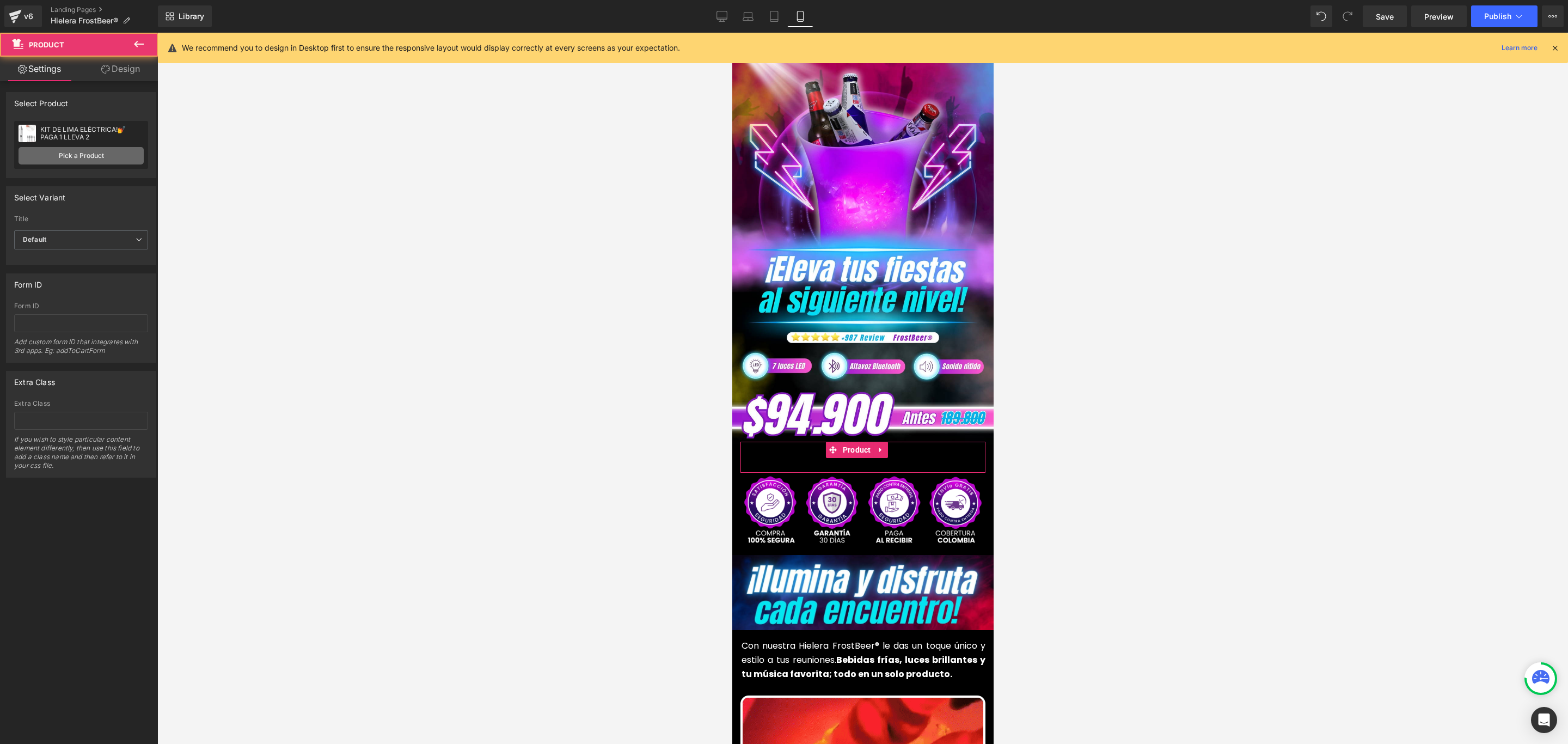
click at [102, 149] on link "Pick a Product" at bounding box center [81, 156] width 125 height 18
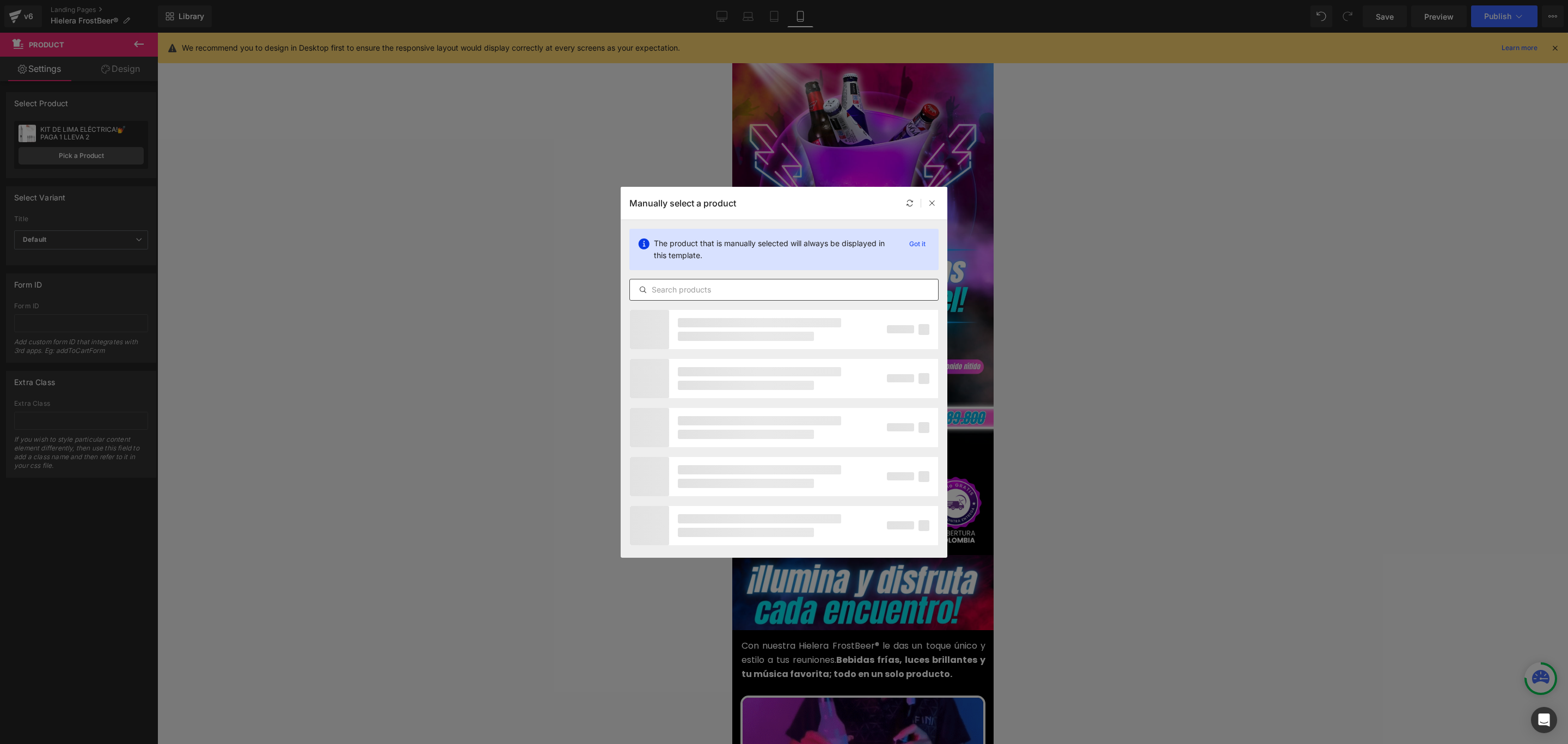
click at [719, 288] on input "text" at bounding box center [784, 290] width 308 height 13
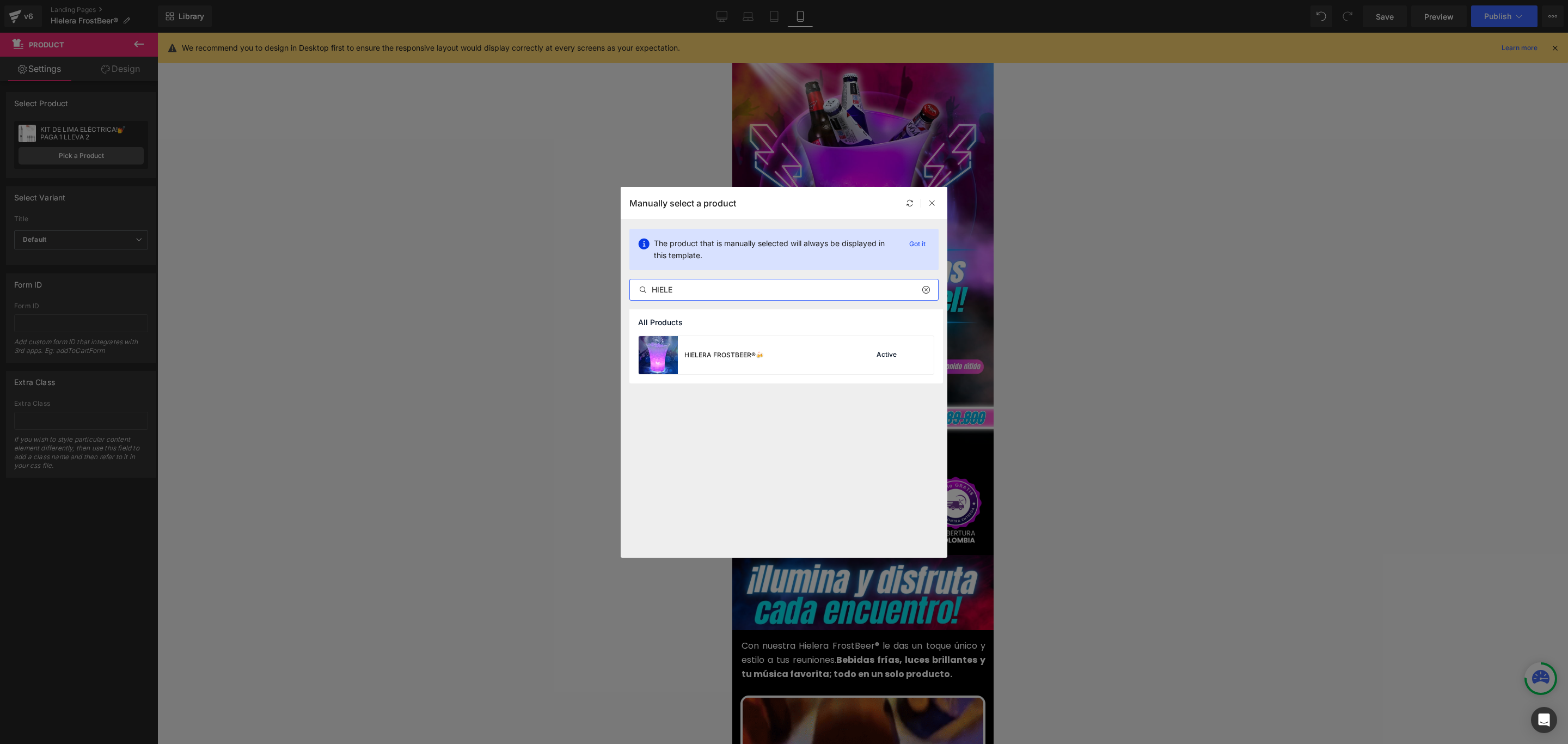
click at [719, 288] on input "HIELE" at bounding box center [784, 290] width 308 height 13
type input "HIELE"
click at [716, 353] on div "HIELERA FROSTBEER®🍻" at bounding box center [724, 355] width 80 height 10
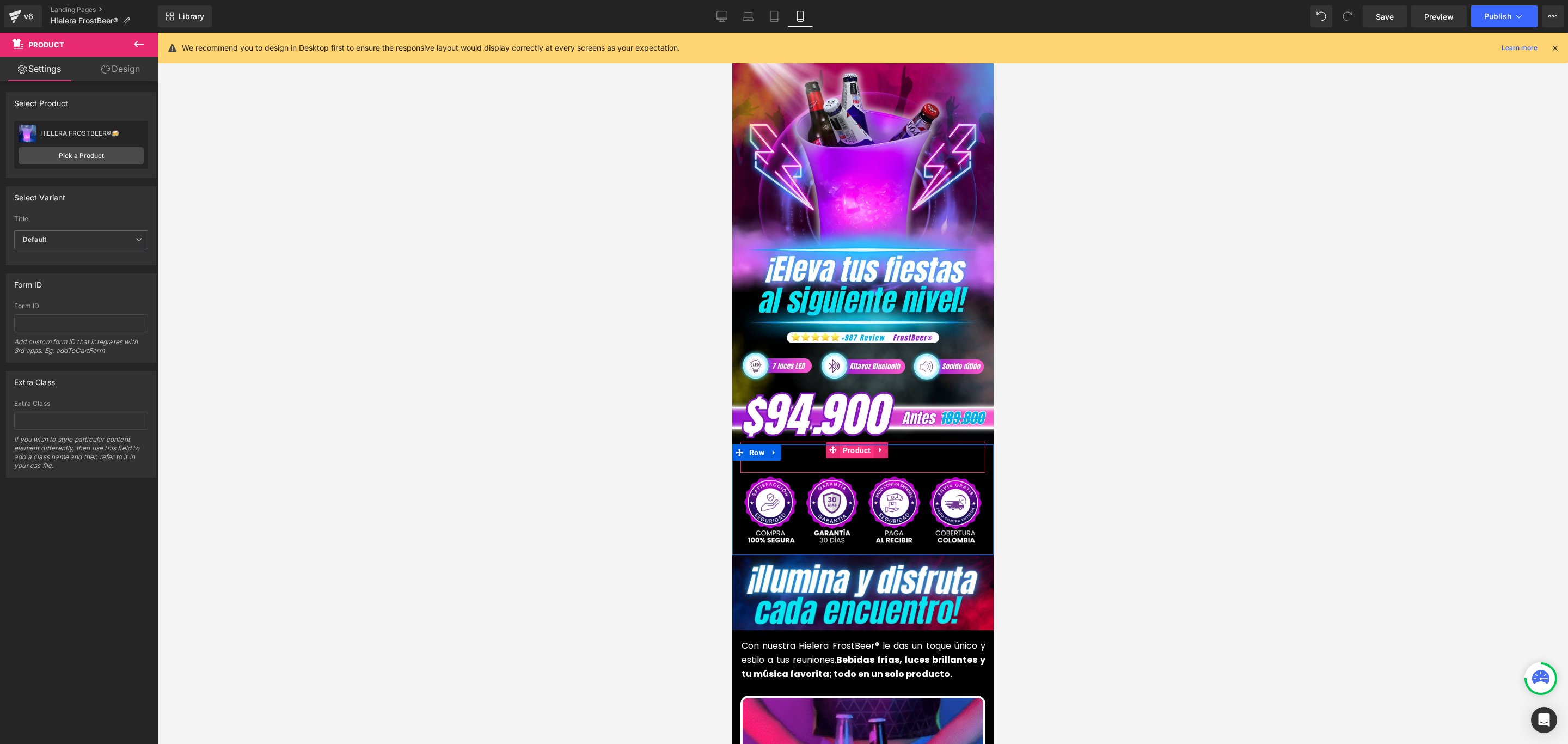
click at [852, 442] on span "Product" at bounding box center [856, 450] width 34 height 16
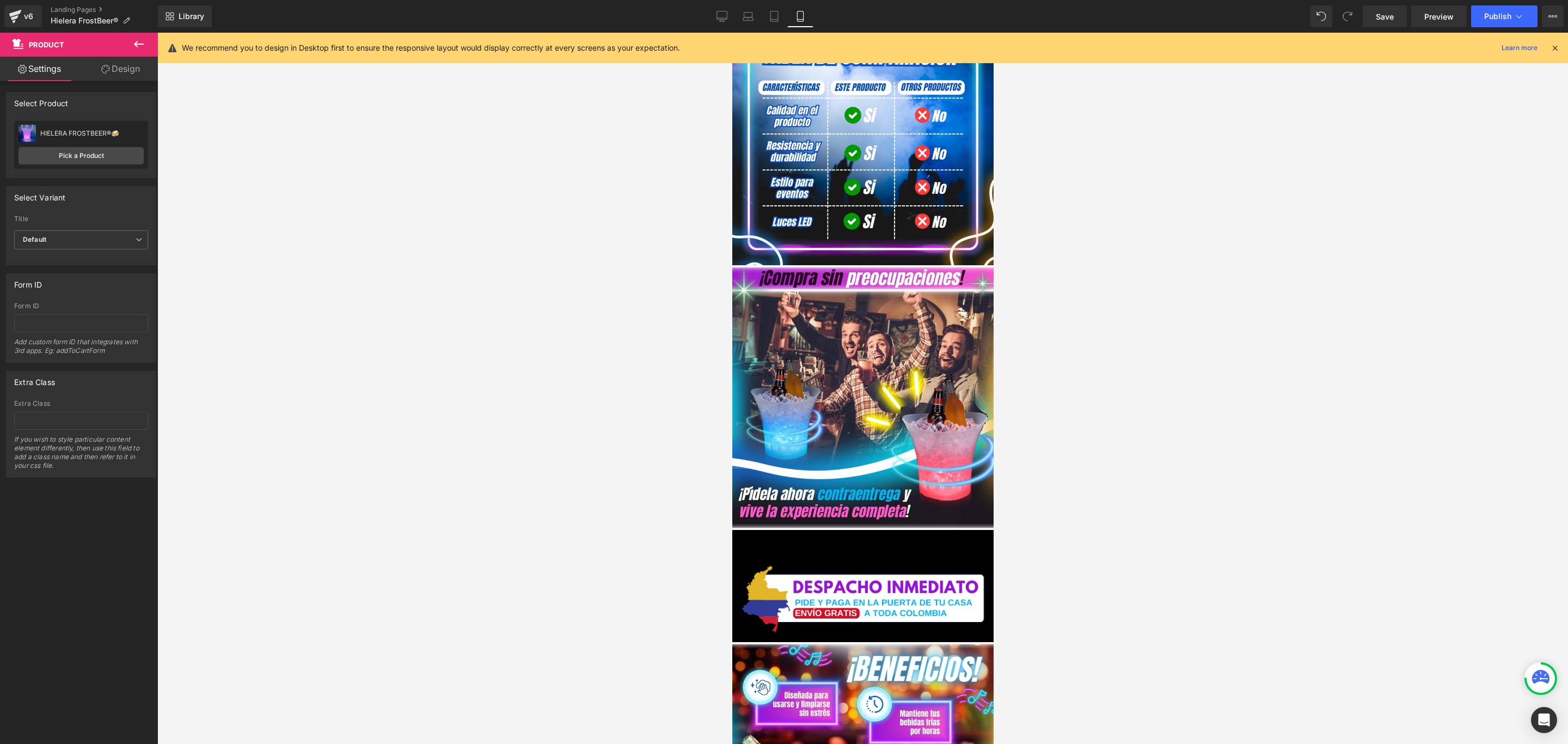
scroll to position [1552, 0]
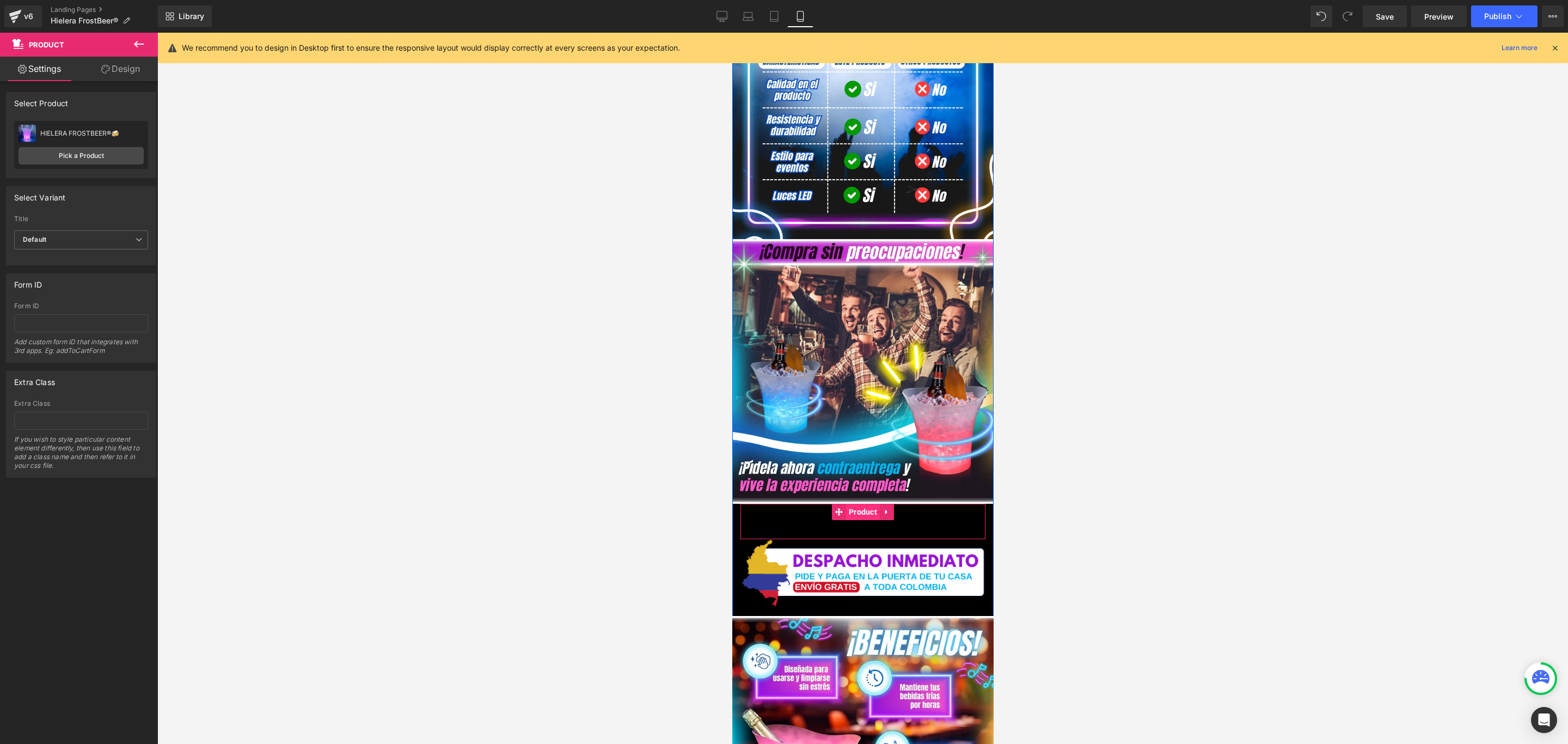
click at [862, 504] on span "Product" at bounding box center [862, 512] width 34 height 16
click at [88, 151] on link "Pick a Product" at bounding box center [81, 156] width 125 height 18
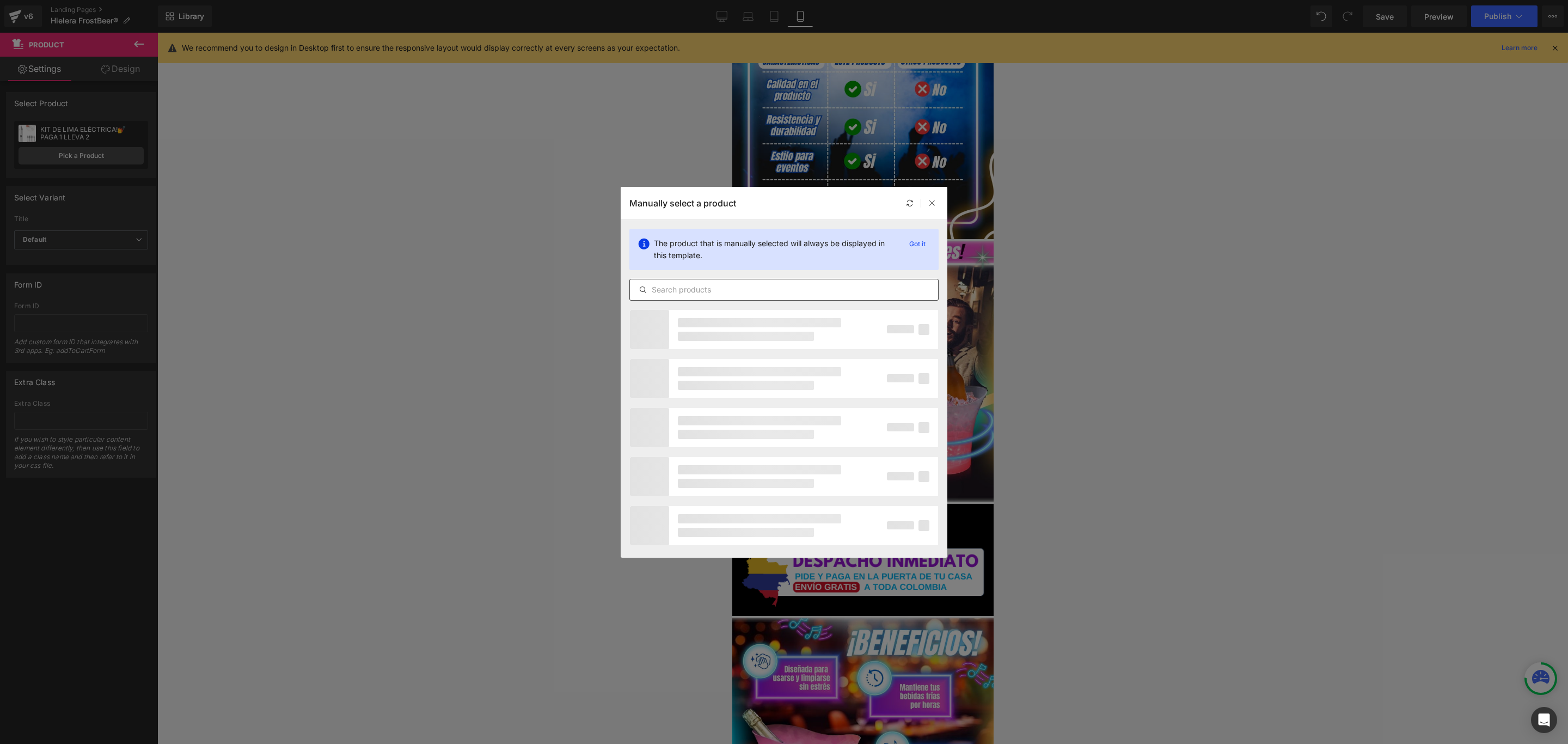
click at [770, 291] on input "text" at bounding box center [784, 290] width 308 height 13
paste input "HIELE"
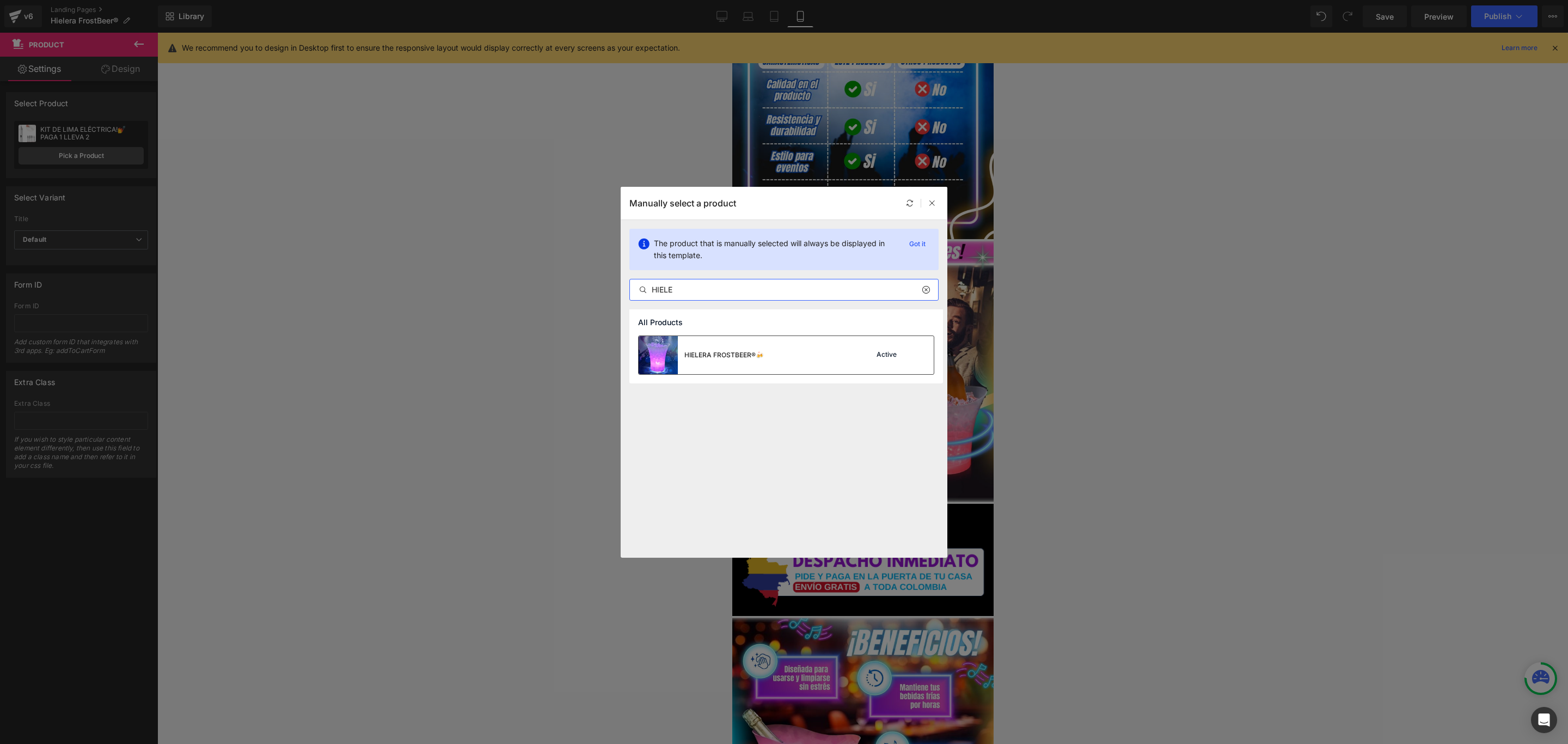
type input "HIELE"
click at [743, 352] on div "HIELERA FROSTBEER®🍻" at bounding box center [724, 355] width 80 height 10
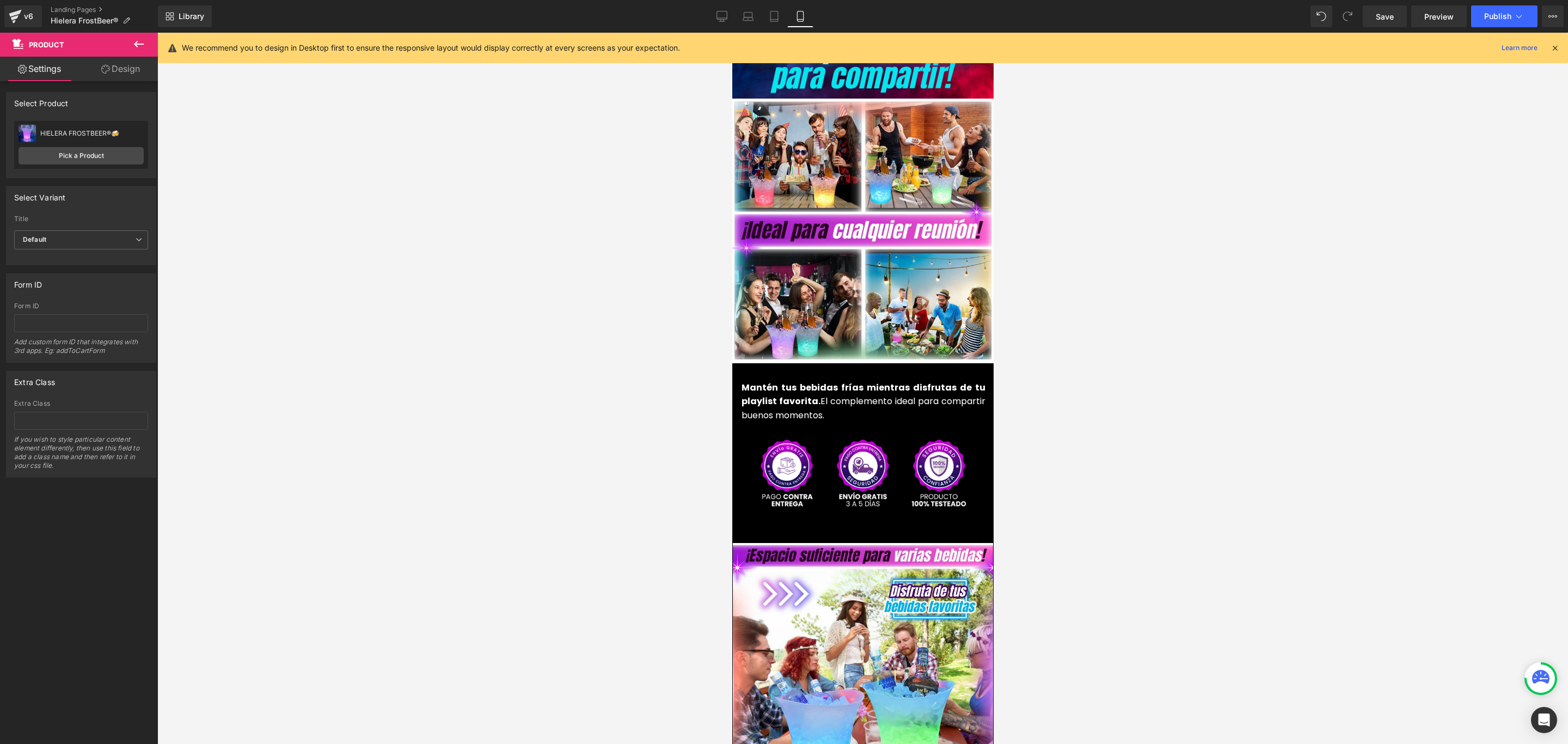
scroll to position [2450, 0]
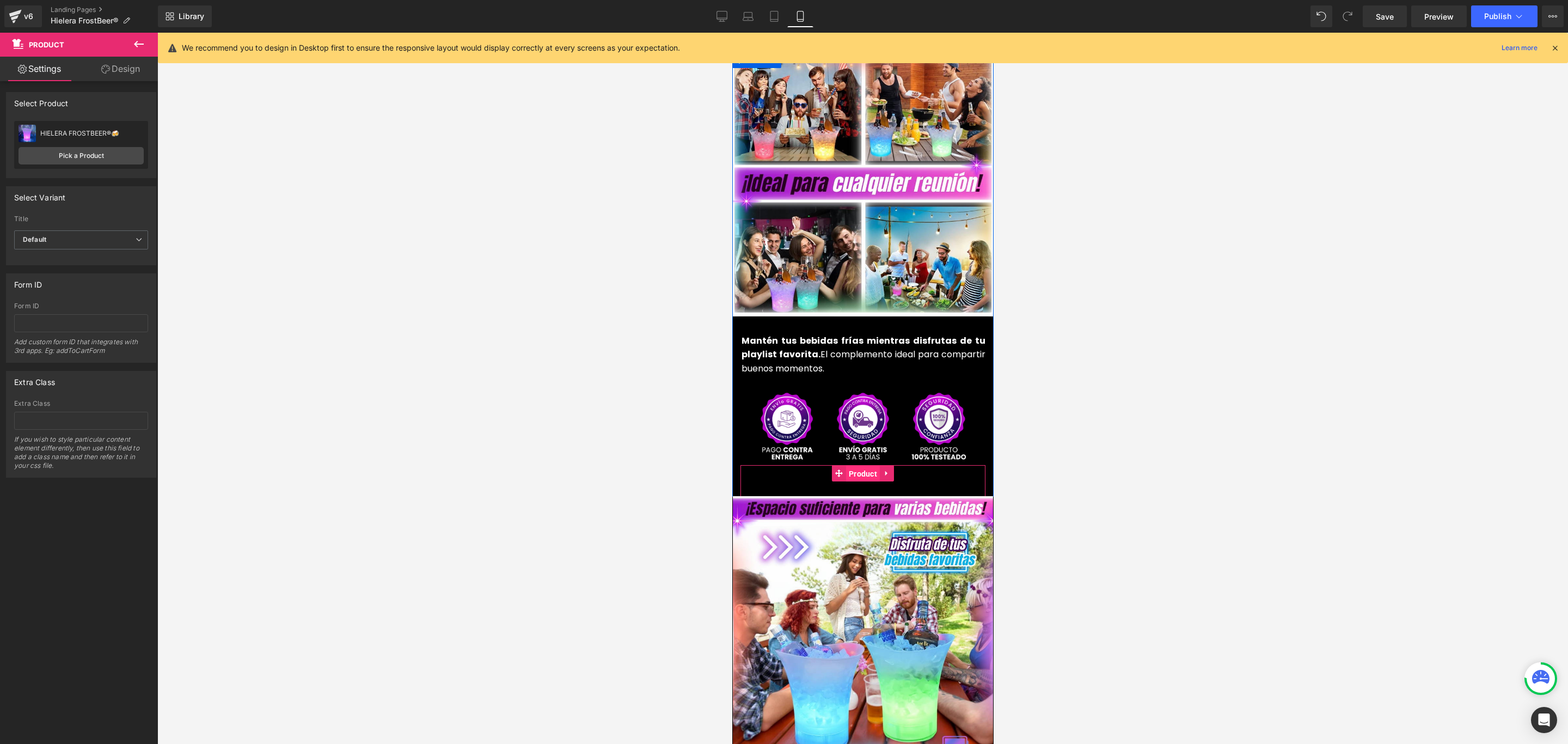
click at [865, 465] on span "Product" at bounding box center [862, 474] width 34 height 16
click at [103, 163] on link "Pick a Product" at bounding box center [81, 156] width 125 height 18
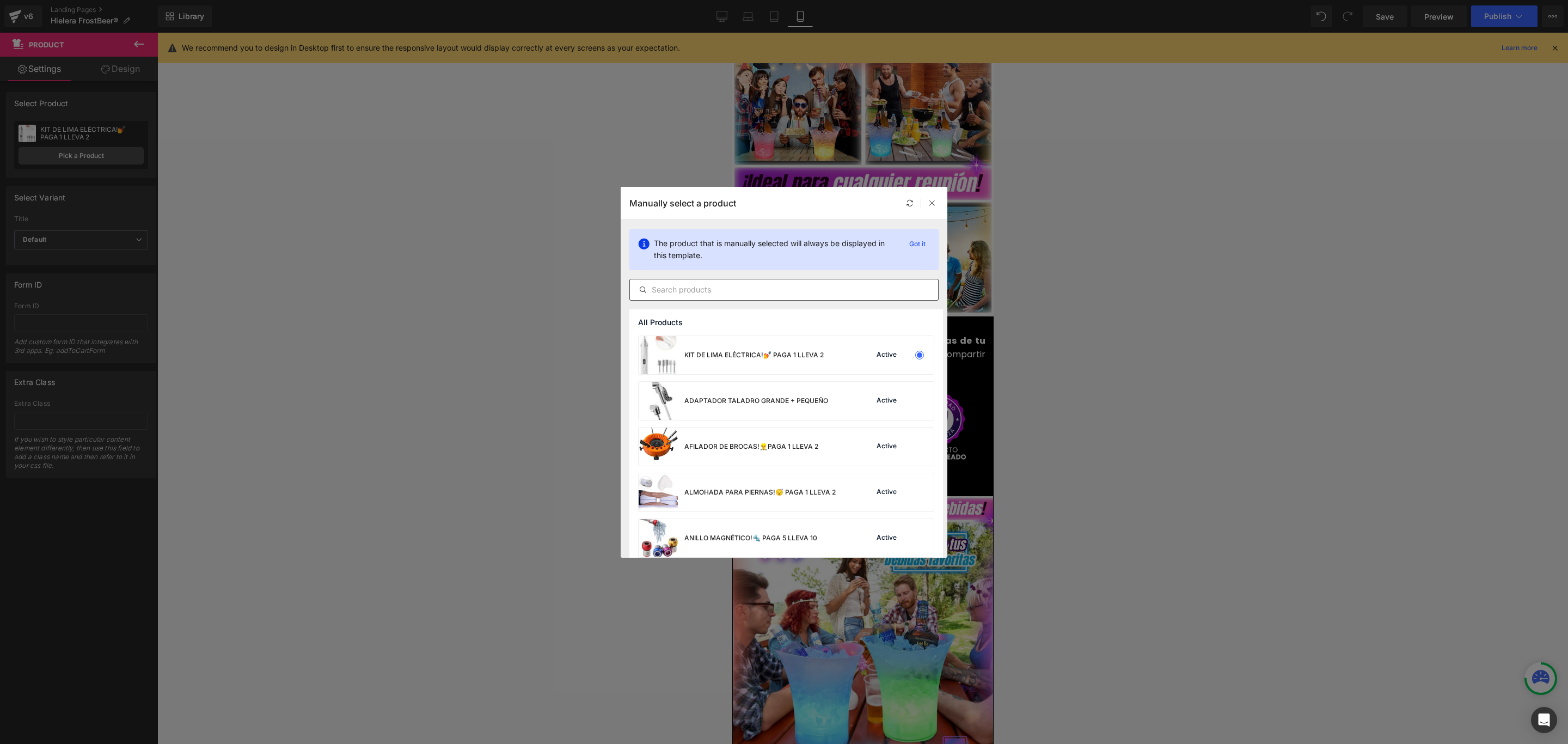
click at [747, 280] on div at bounding box center [784, 289] width 310 height 21
click at [745, 287] on input "text" at bounding box center [784, 290] width 308 height 13
paste input "HIELE"
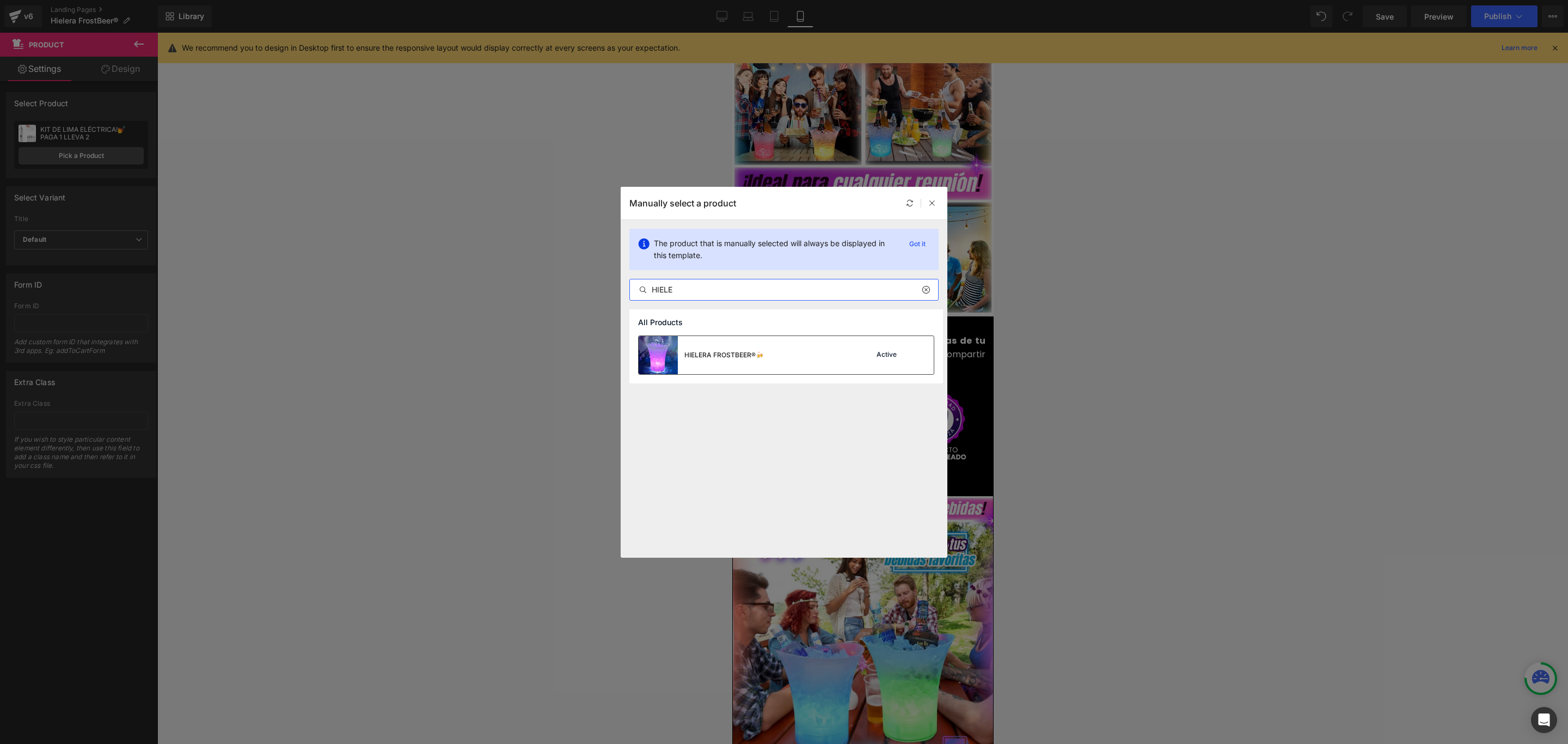
type input "HIELE"
click at [730, 345] on div "HIELERA FROSTBEER®🍻" at bounding box center [701, 355] width 125 height 38
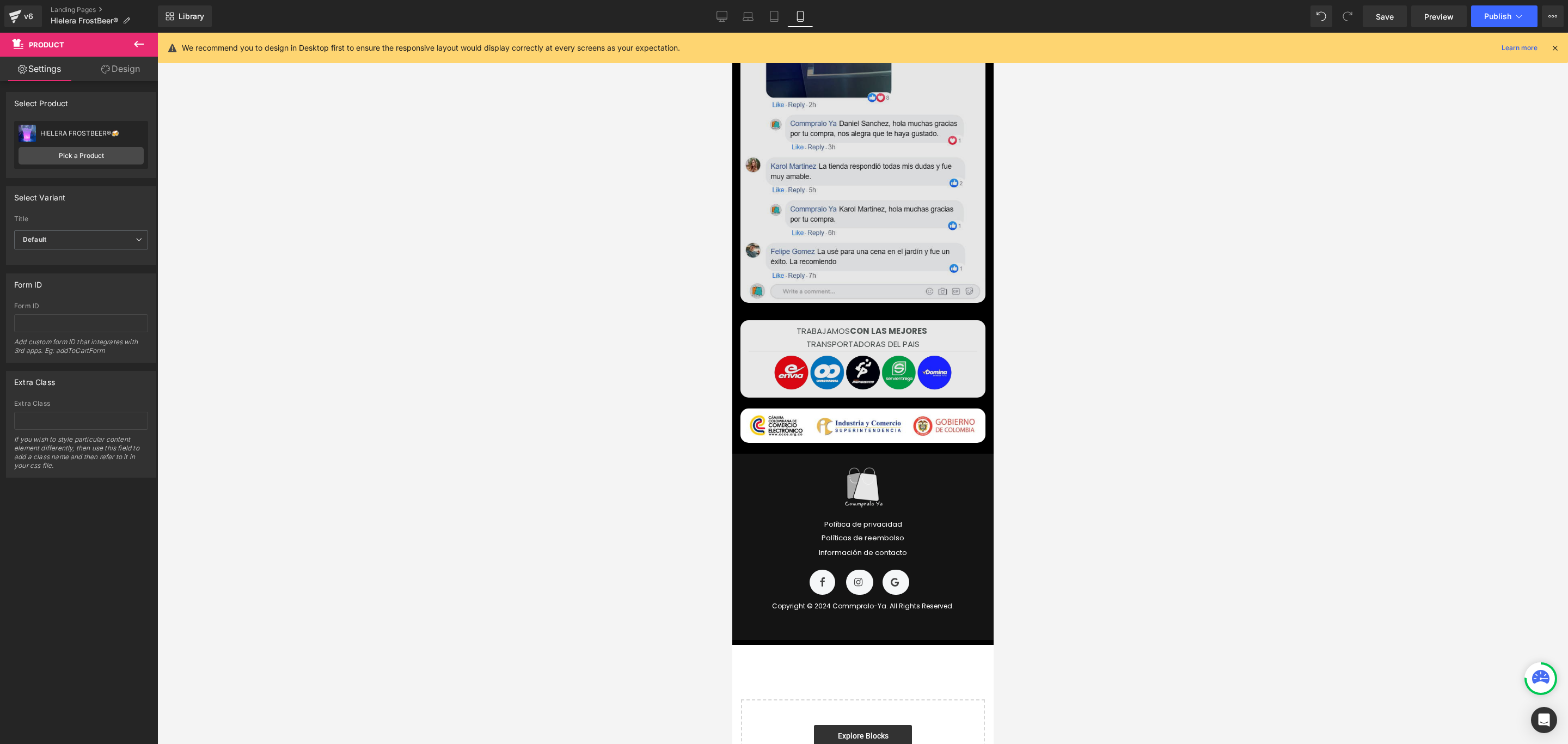
scroll to position [4256, 0]
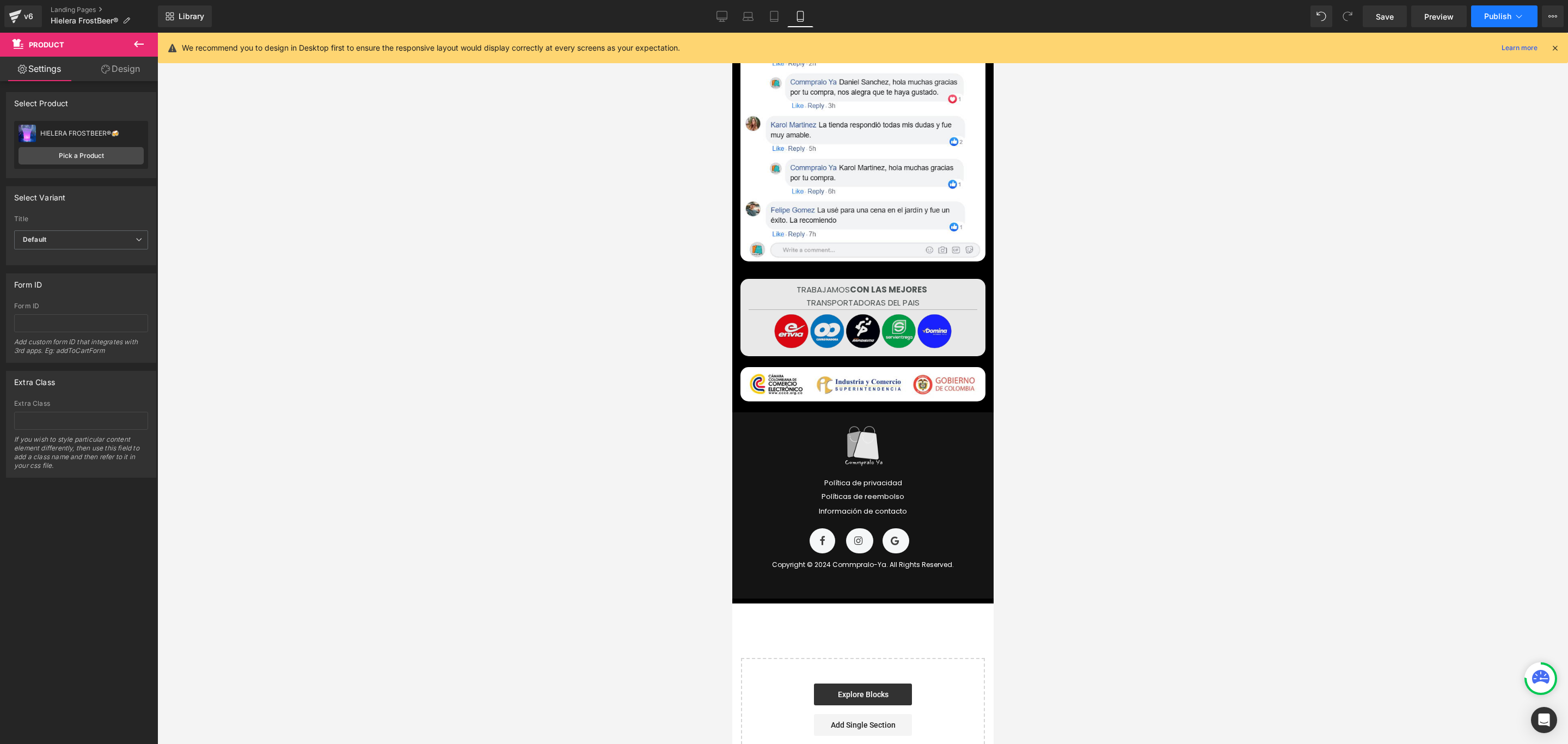
click at [1489, 10] on button "Publish" at bounding box center [1504, 16] width 67 height 21
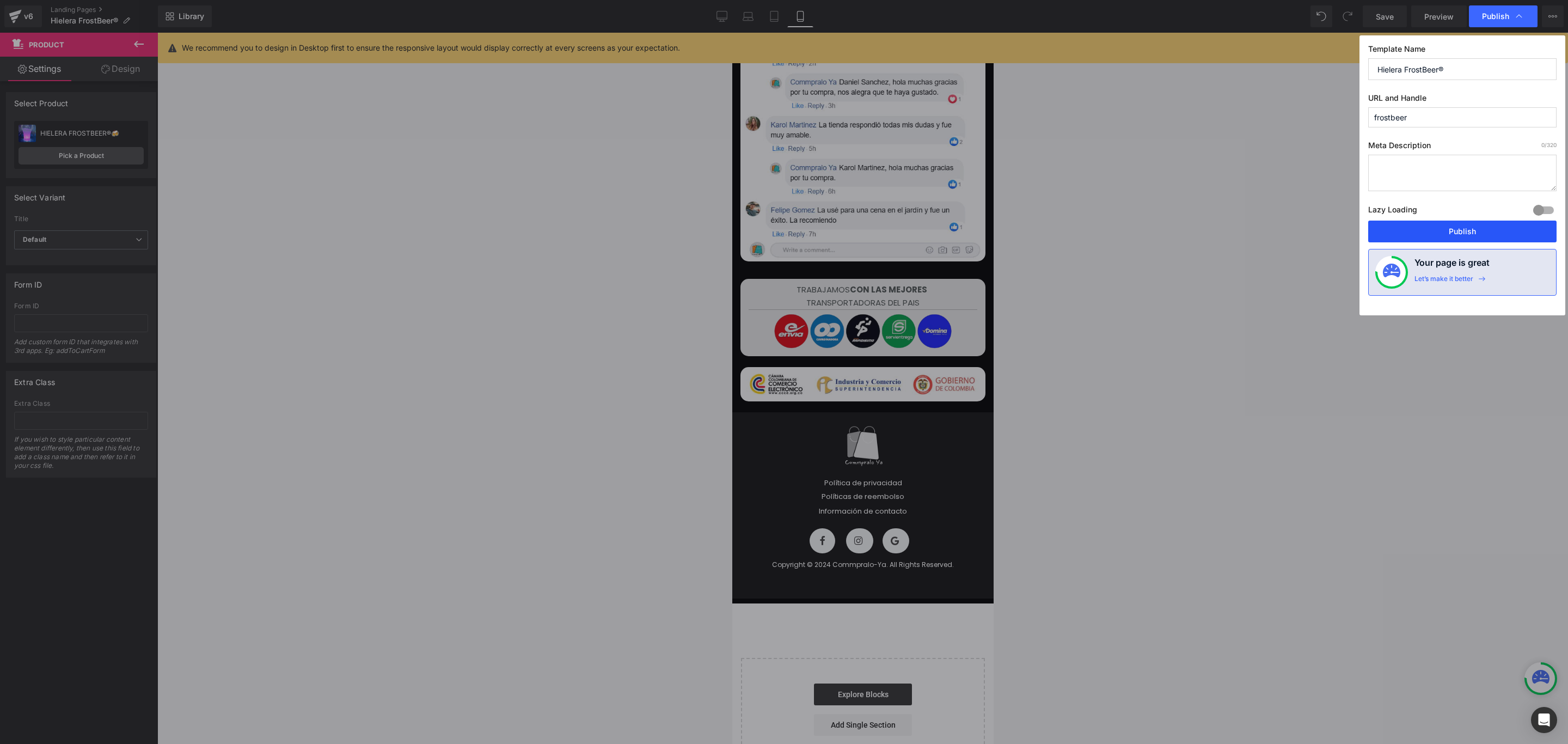
click at [1456, 234] on button "Publish" at bounding box center [1462, 231] width 188 height 21
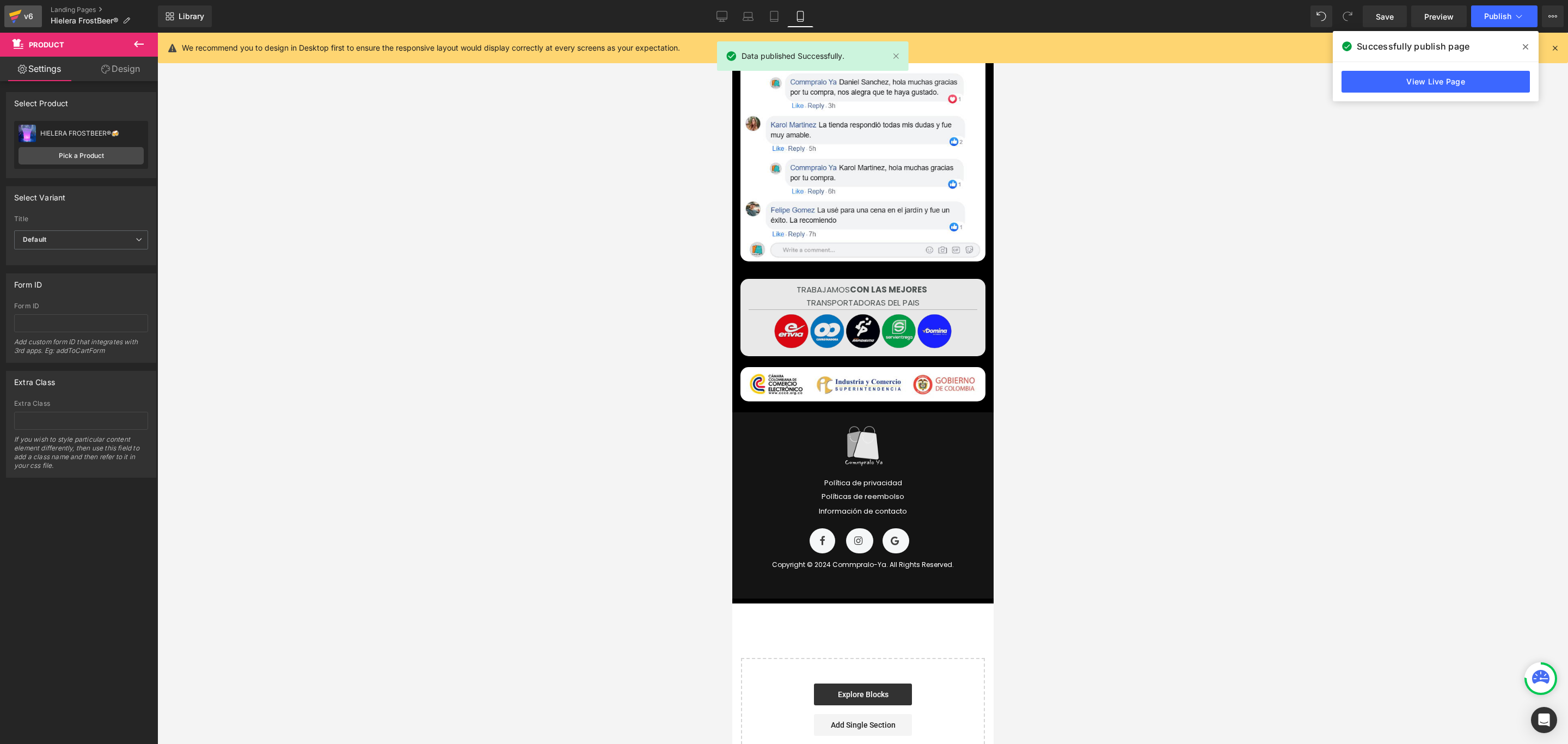
click at [23, 11] on div "v6" at bounding box center [28, 16] width 13 height 14
